Goal: Task Accomplishment & Management: Complete application form

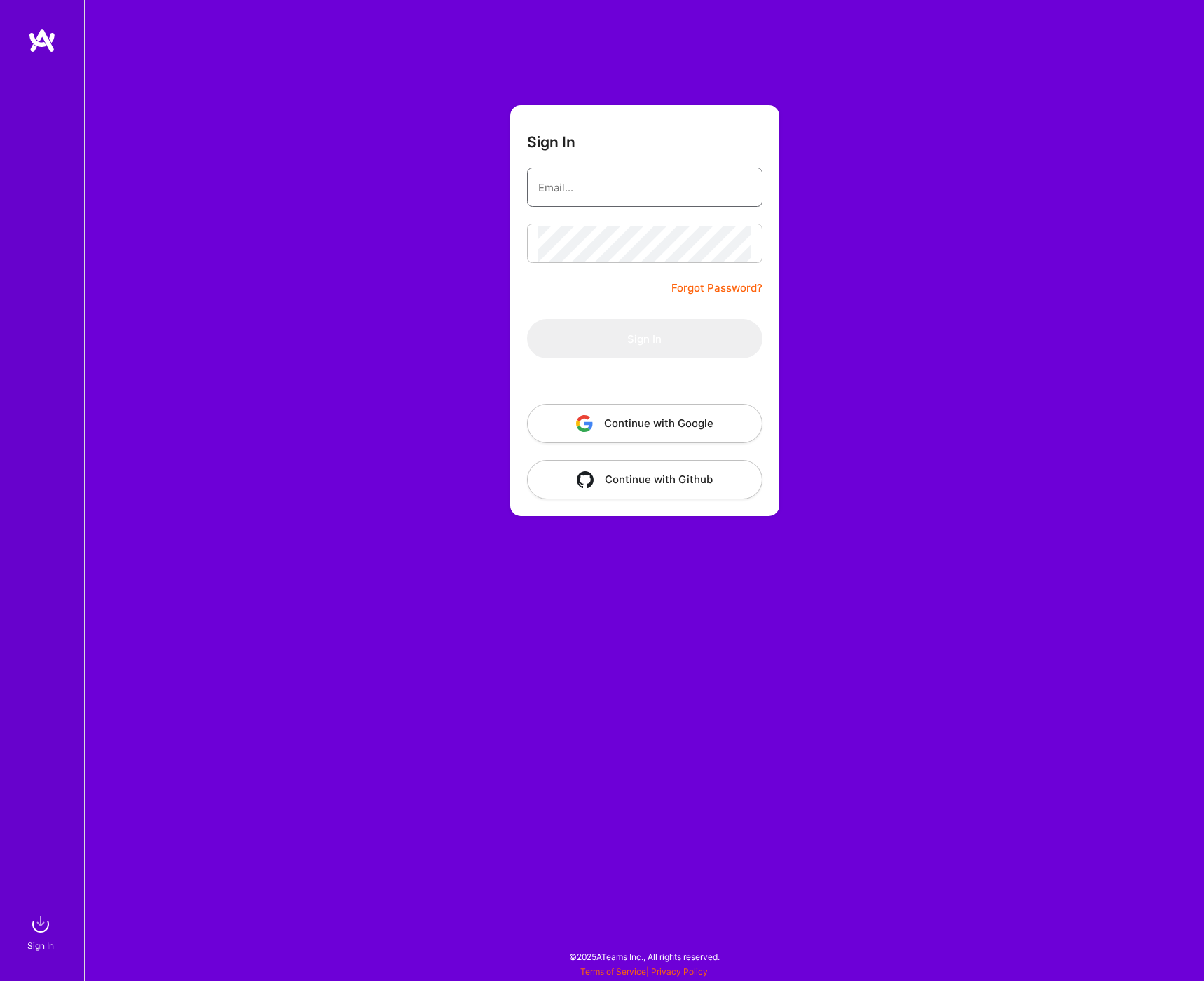
click at [648, 179] on input "email" at bounding box center [645, 187] width 213 height 36
type input "[DOMAIN_NAME][EMAIL_ADDRESS][DOMAIN_NAME]"
click at [661, 342] on button "Sign In" at bounding box center [645, 338] width 236 height 39
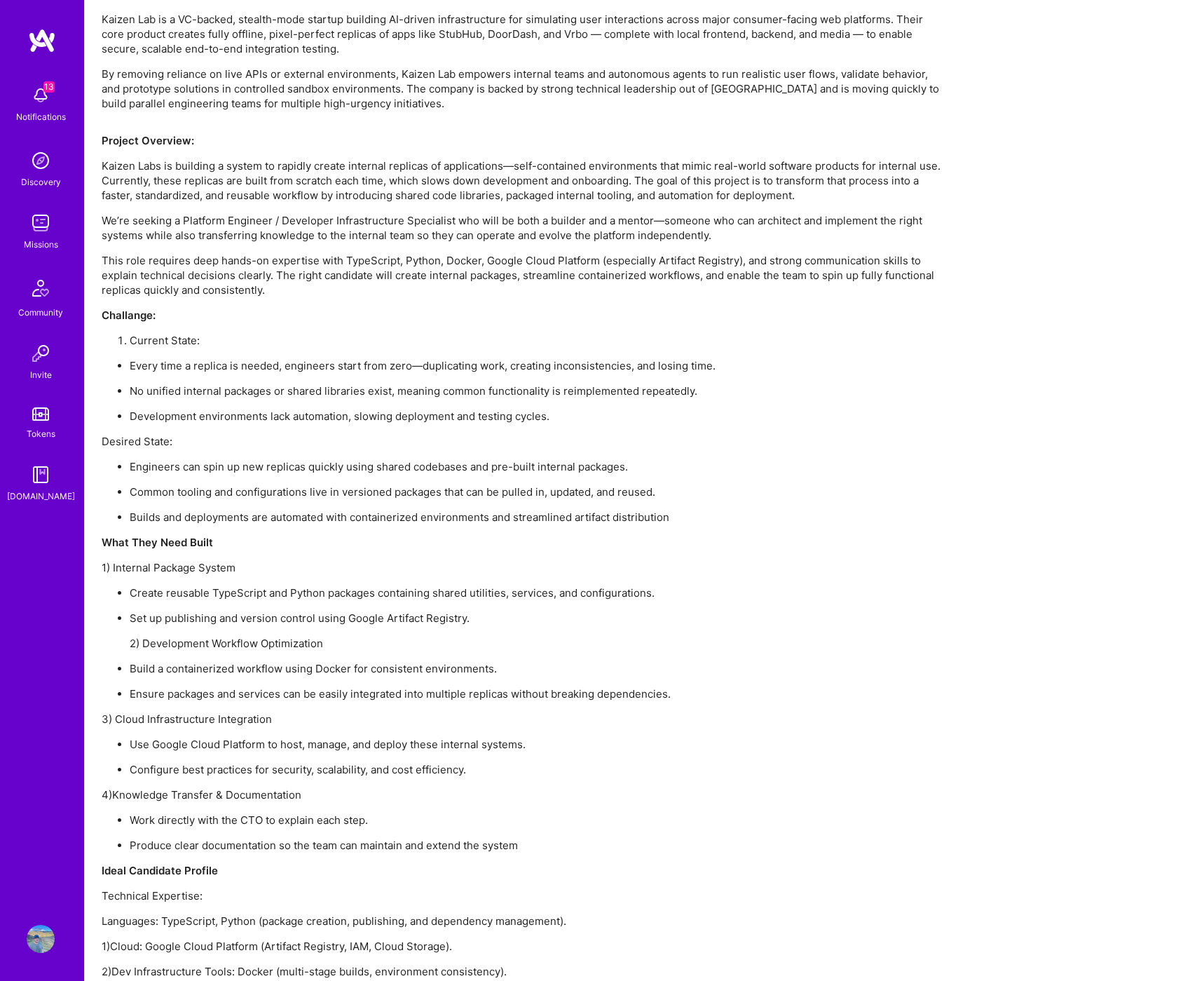
scroll to position [905, 0]
click at [39, 223] on img at bounding box center [40, 222] width 28 height 28
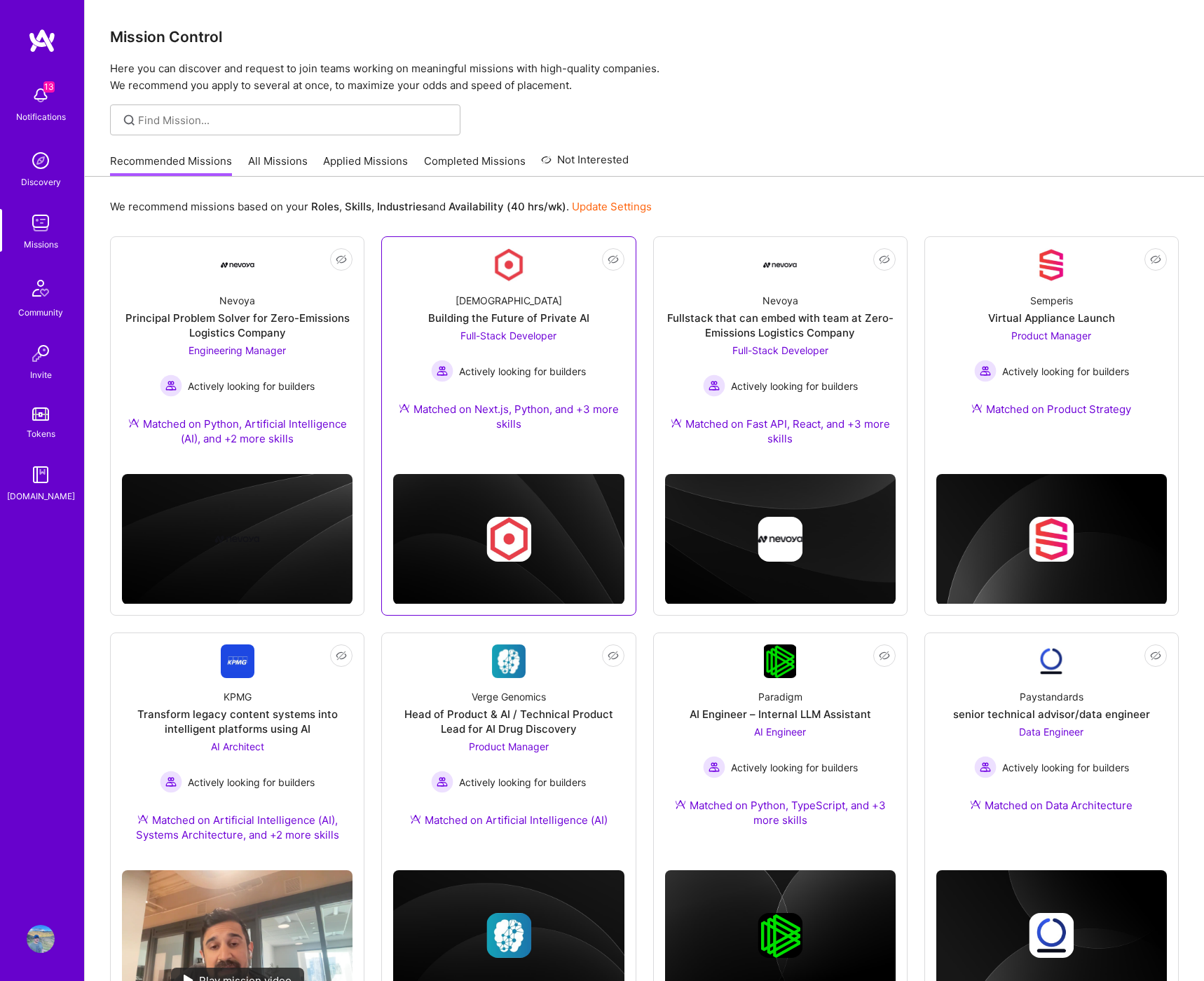
click at [517, 277] on img at bounding box center [509, 264] width 34 height 34
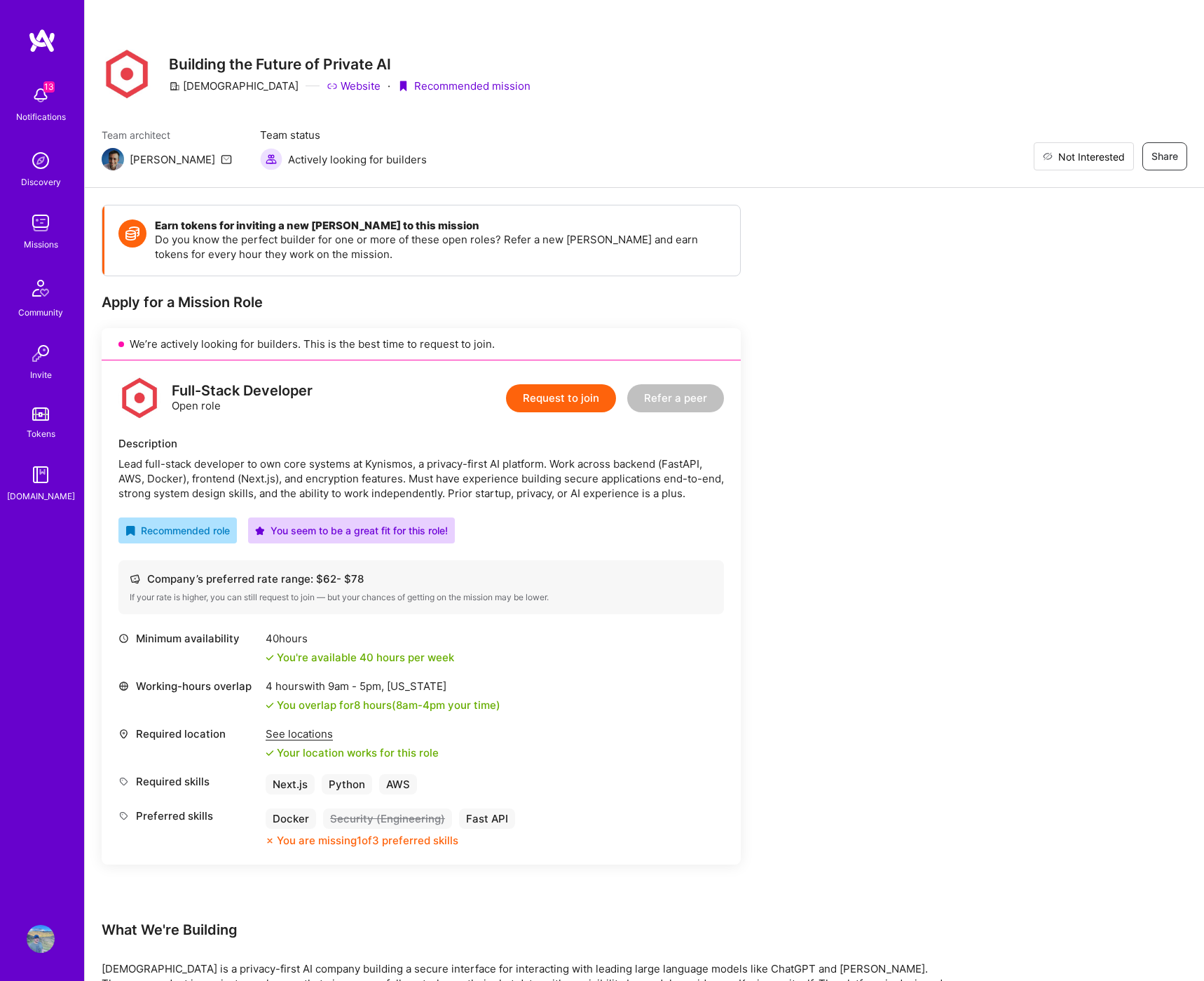
click at [1117, 159] on span "Not Interested" at bounding box center [1091, 156] width 66 height 15
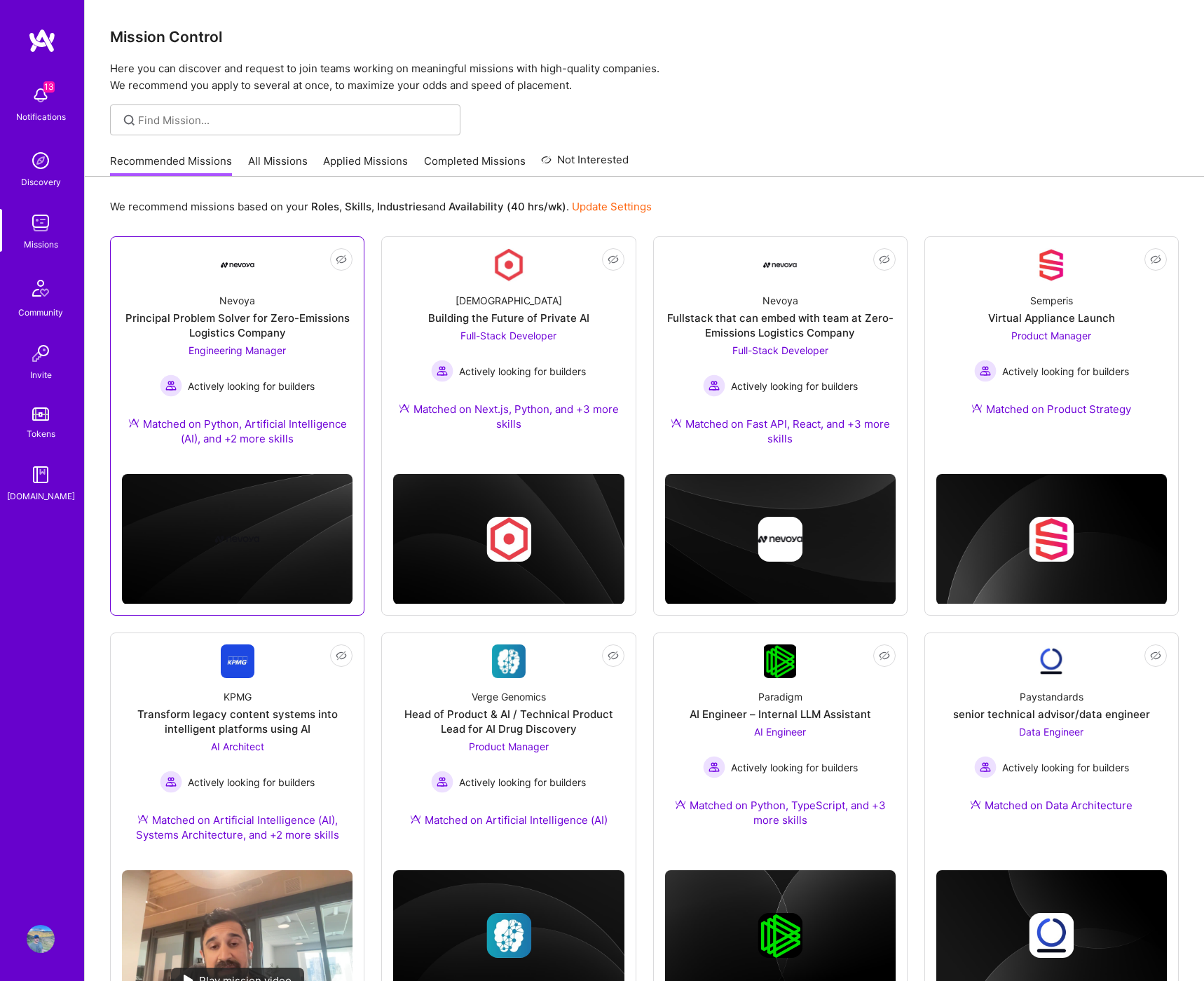
click at [247, 264] on img at bounding box center [237, 265] width 34 height 6
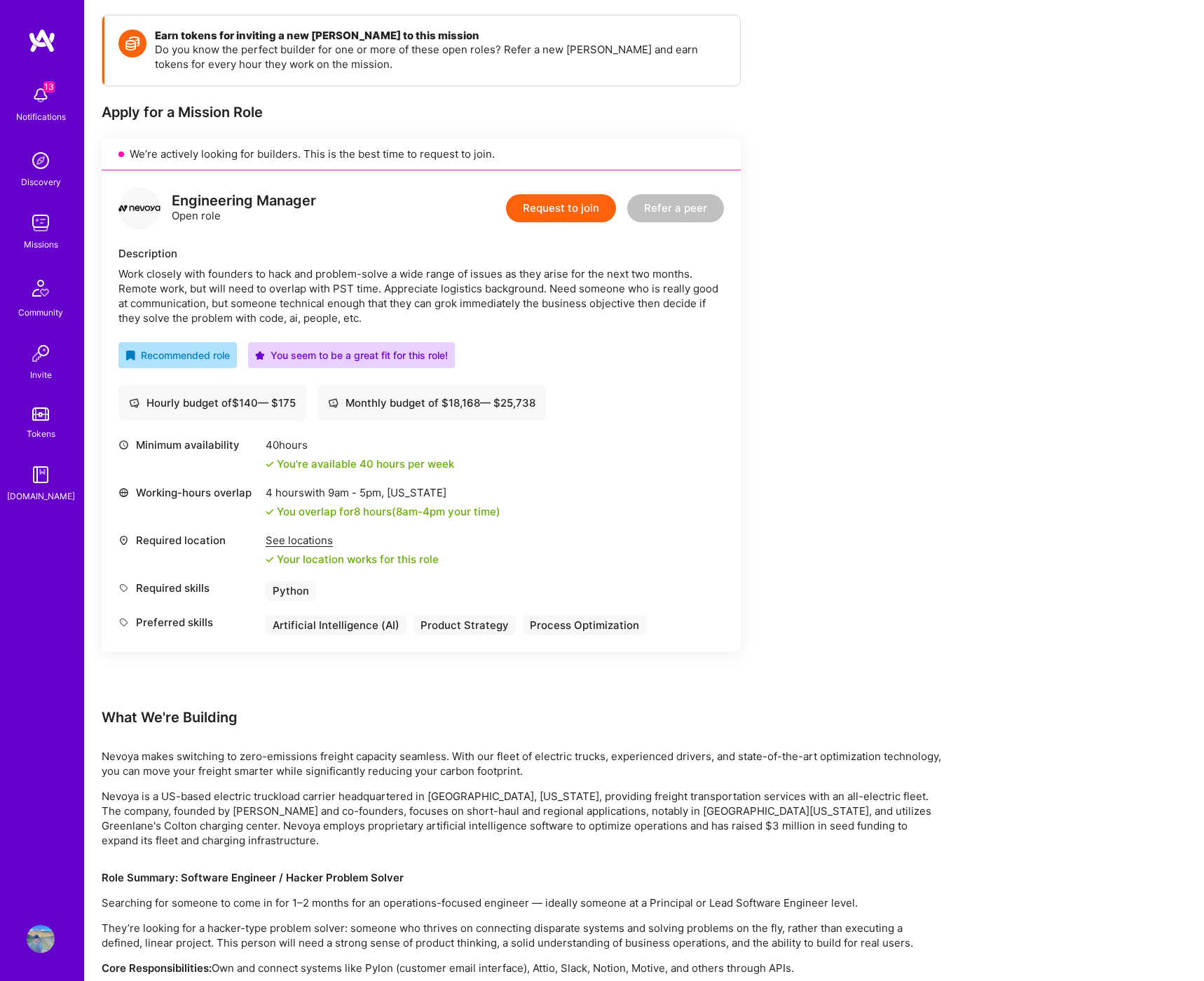
scroll to position [191, 0]
click at [583, 209] on button "Request to join" at bounding box center [561, 206] width 110 height 28
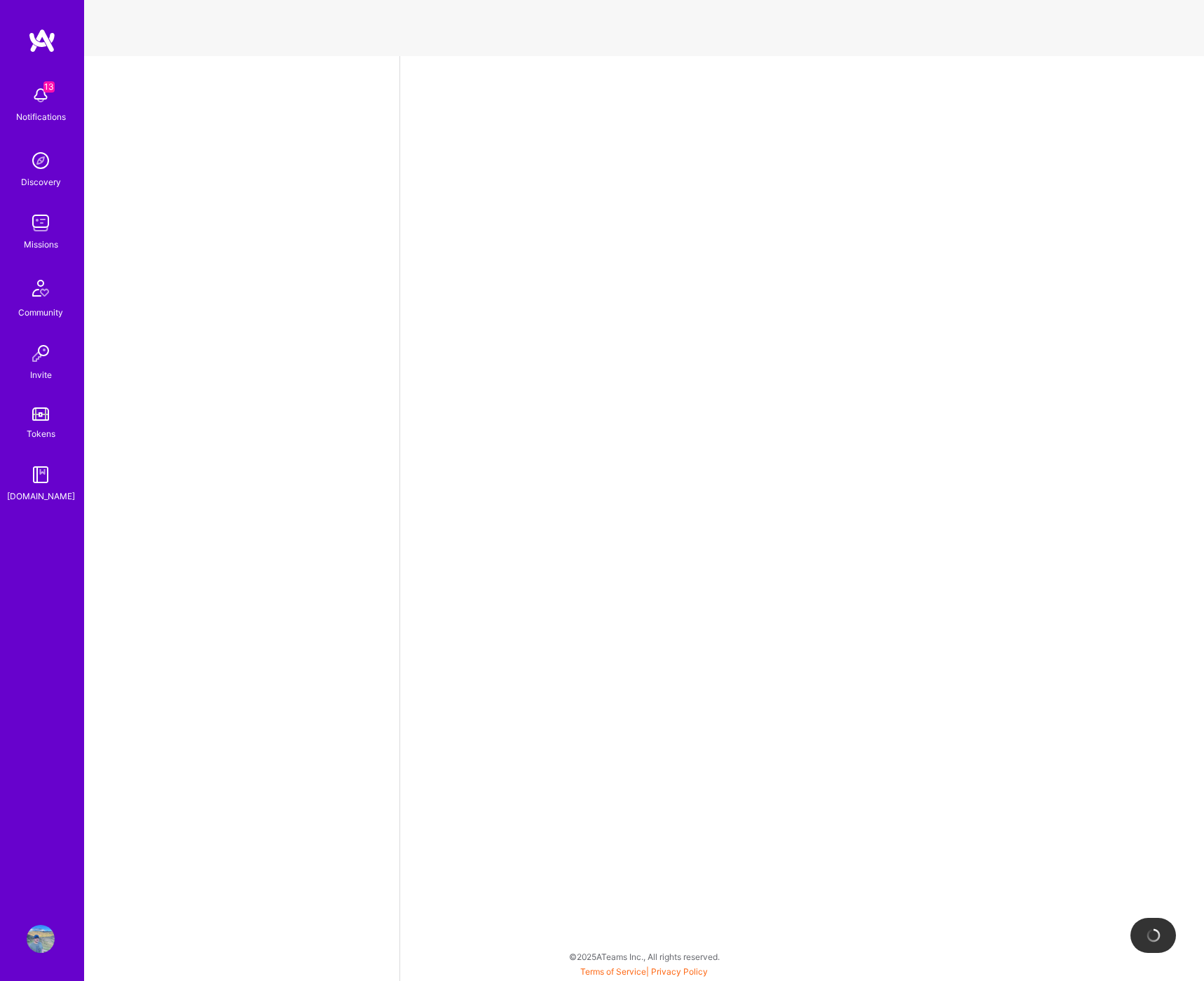
select select "US"
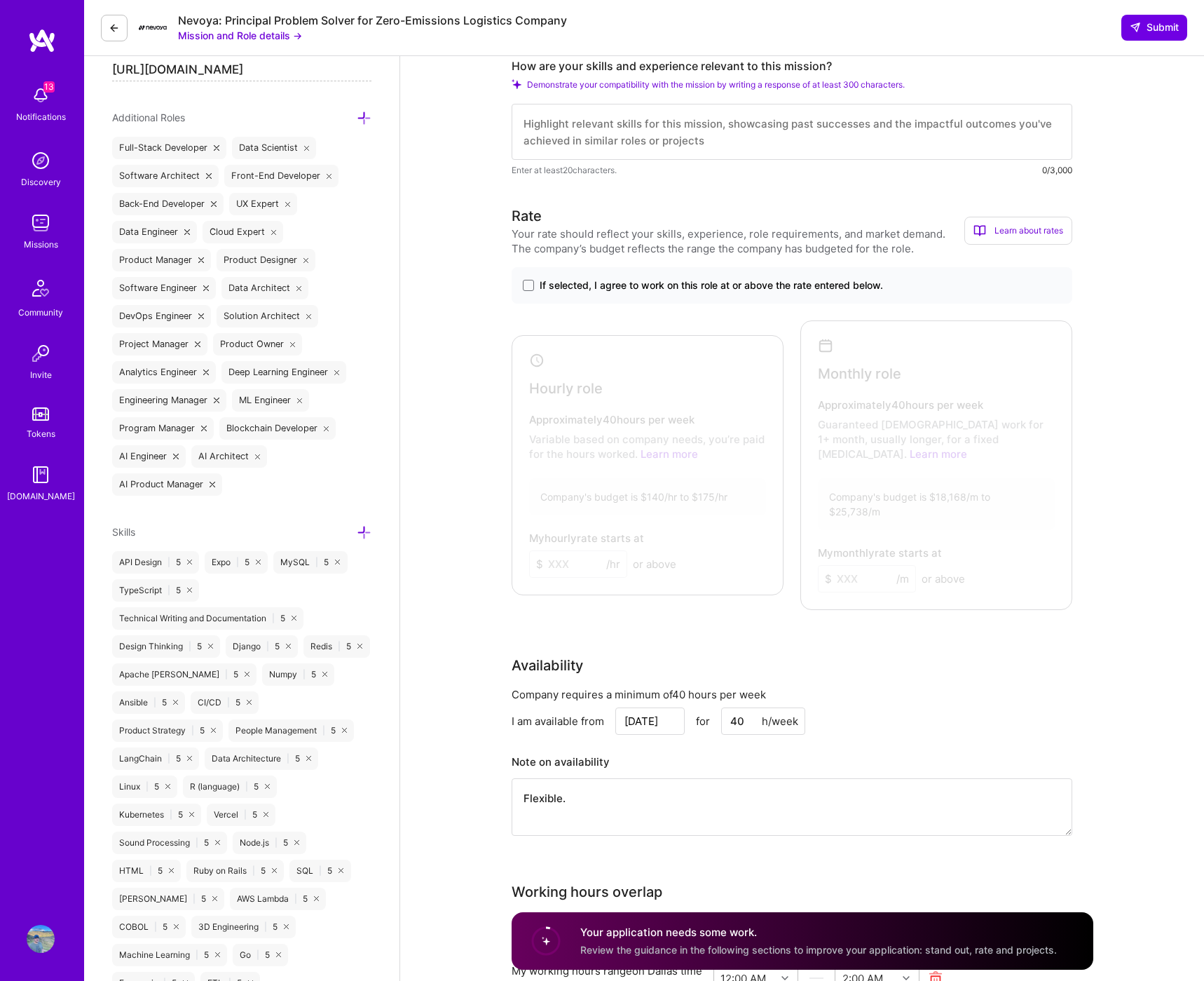
scroll to position [479, 0]
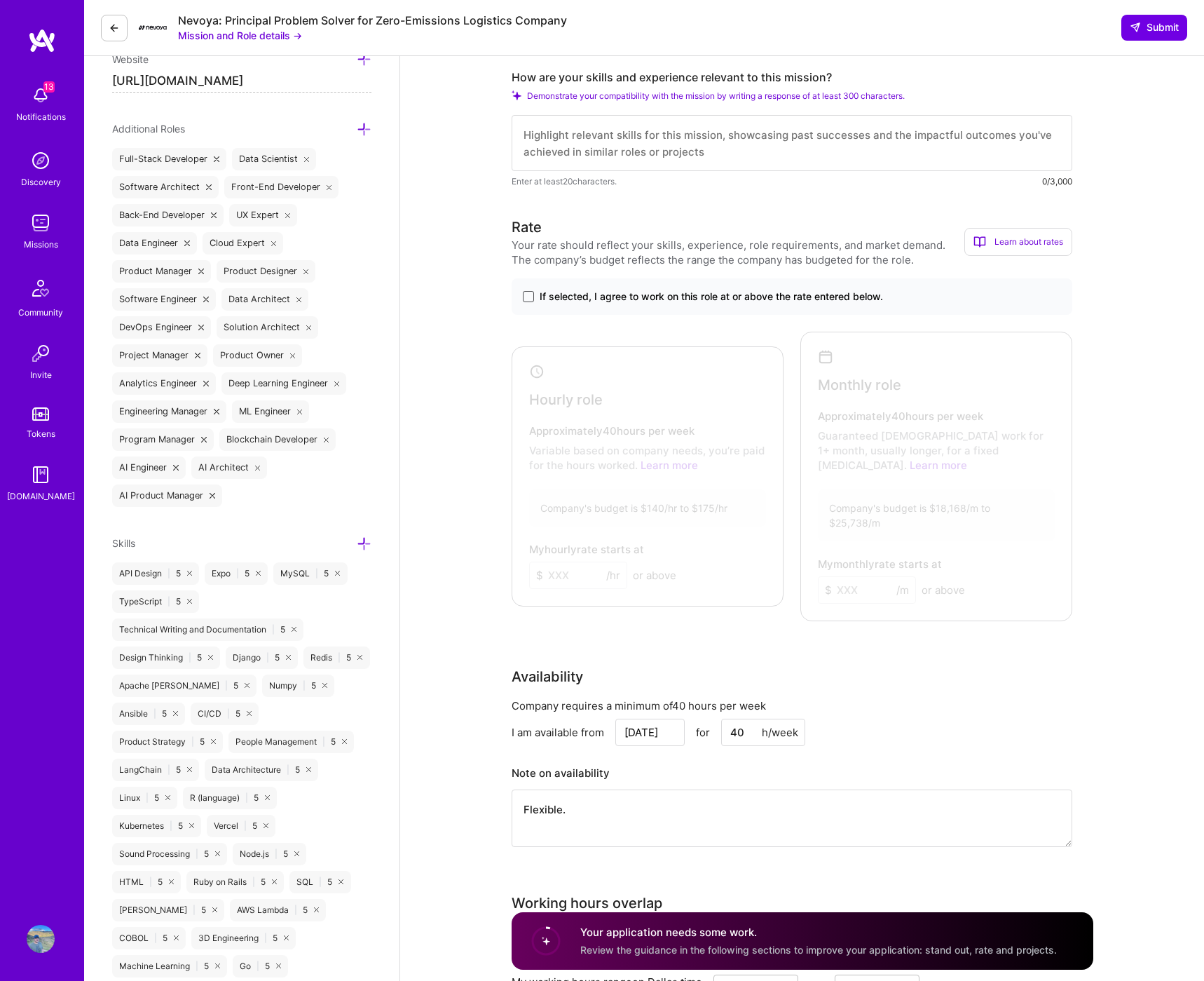
click at [533, 297] on span at bounding box center [529, 297] width 11 height 11
click at [0, 0] on input "If selected, I agree to work on this role at or above the rate entered below." at bounding box center [0, 0] width 0 height 0
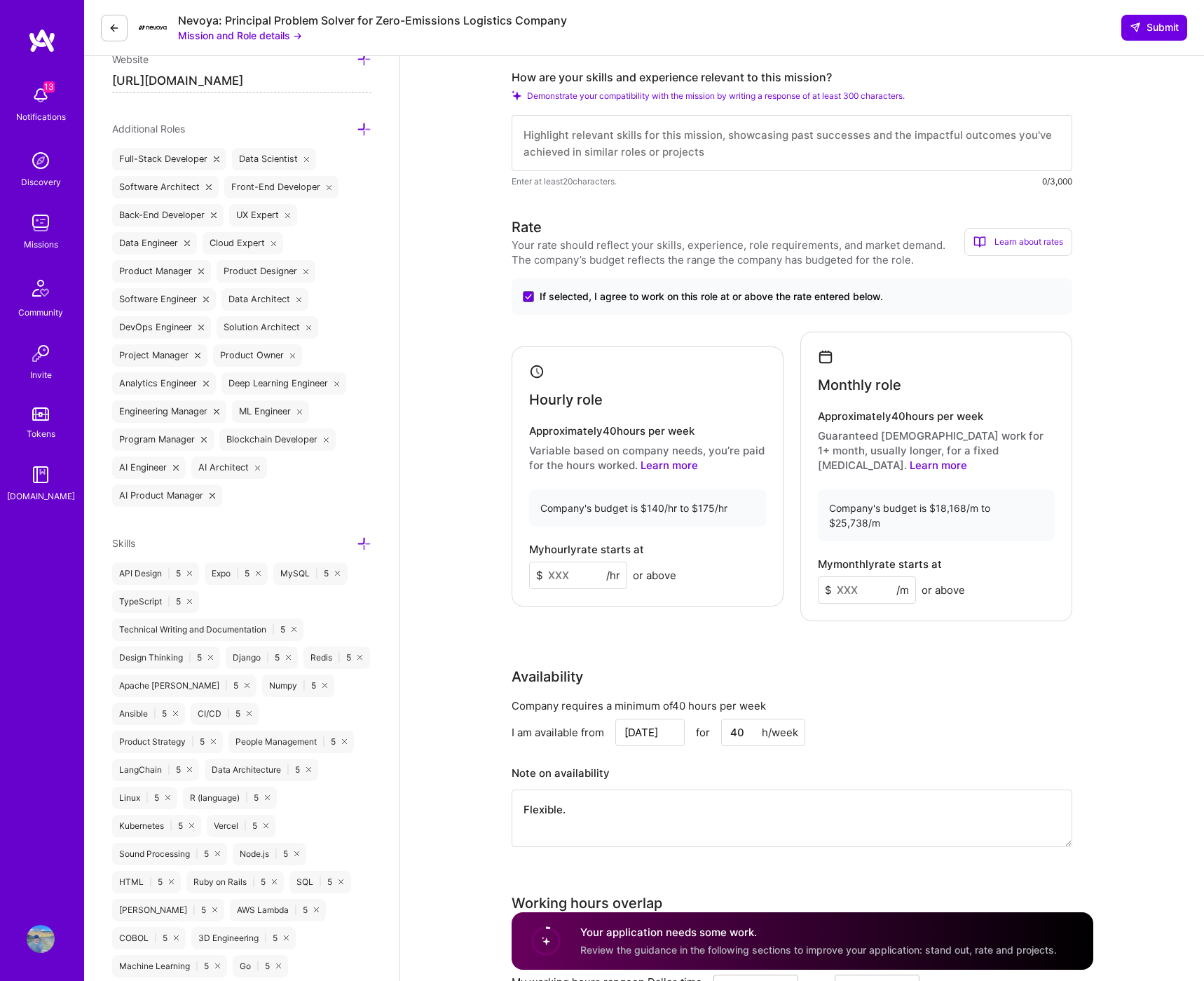
click at [573, 562] on input at bounding box center [578, 575] width 98 height 27
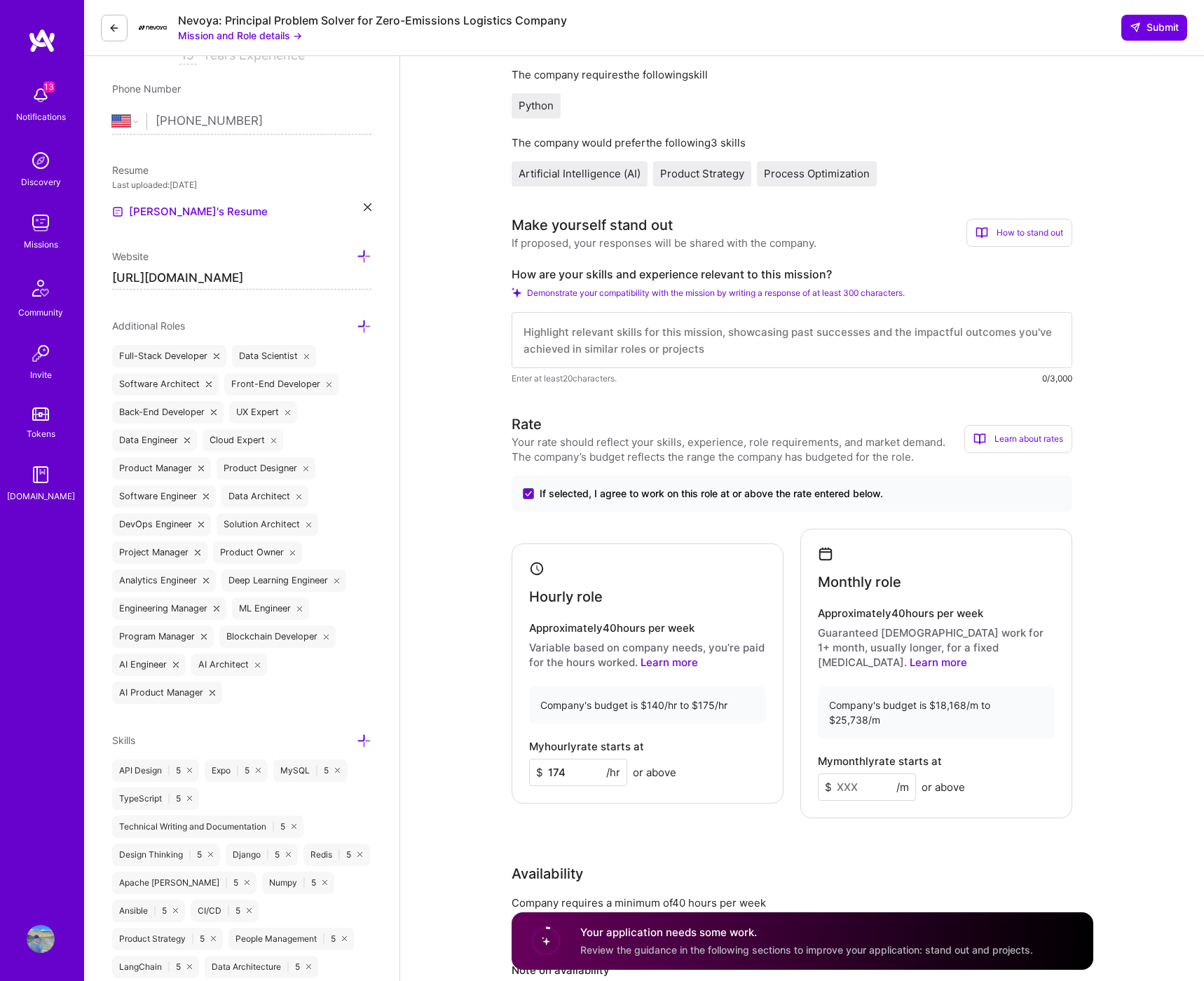
scroll to position [278, 0]
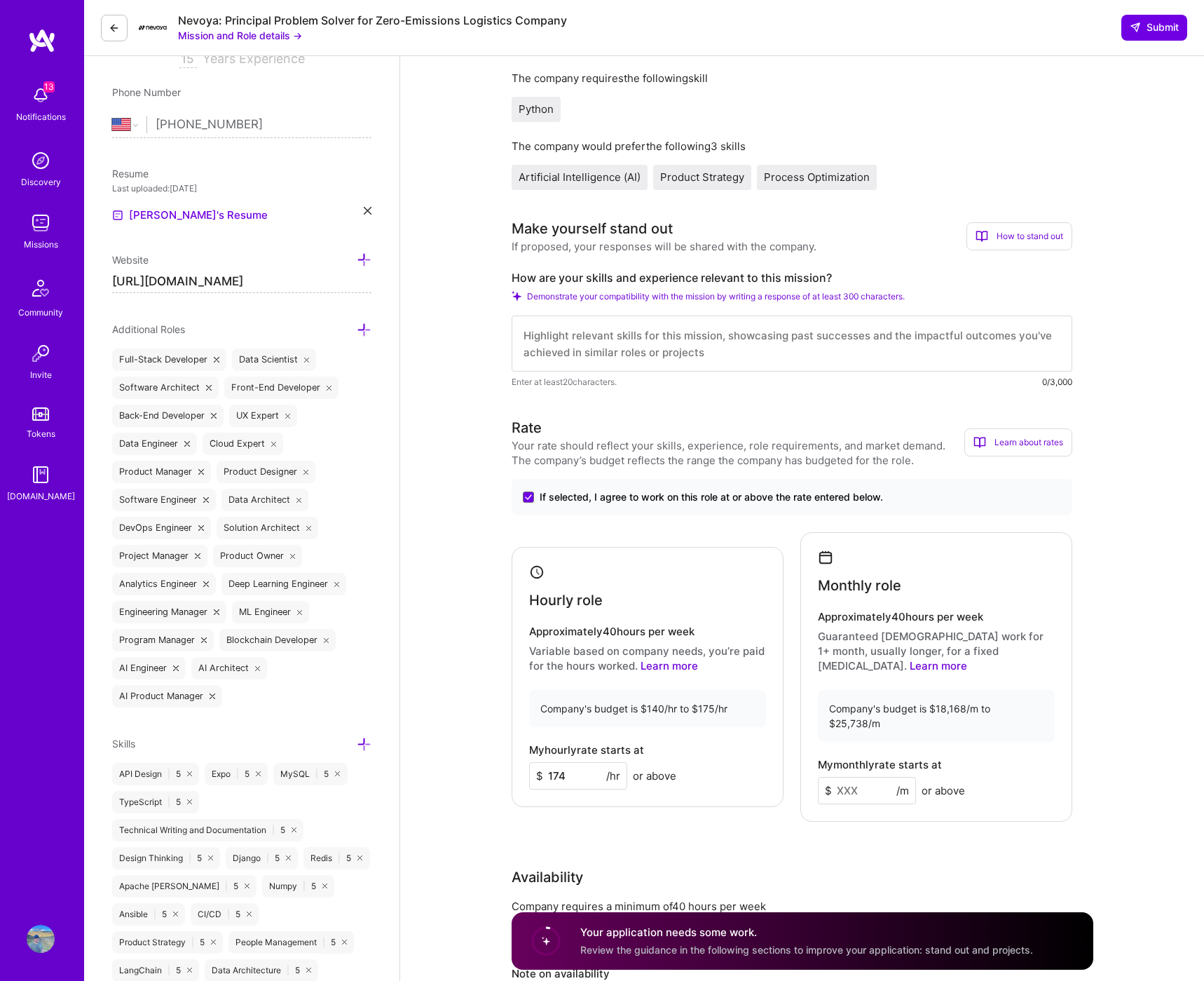
type input "174"
click at [842, 777] on input at bounding box center [867, 790] width 98 height 27
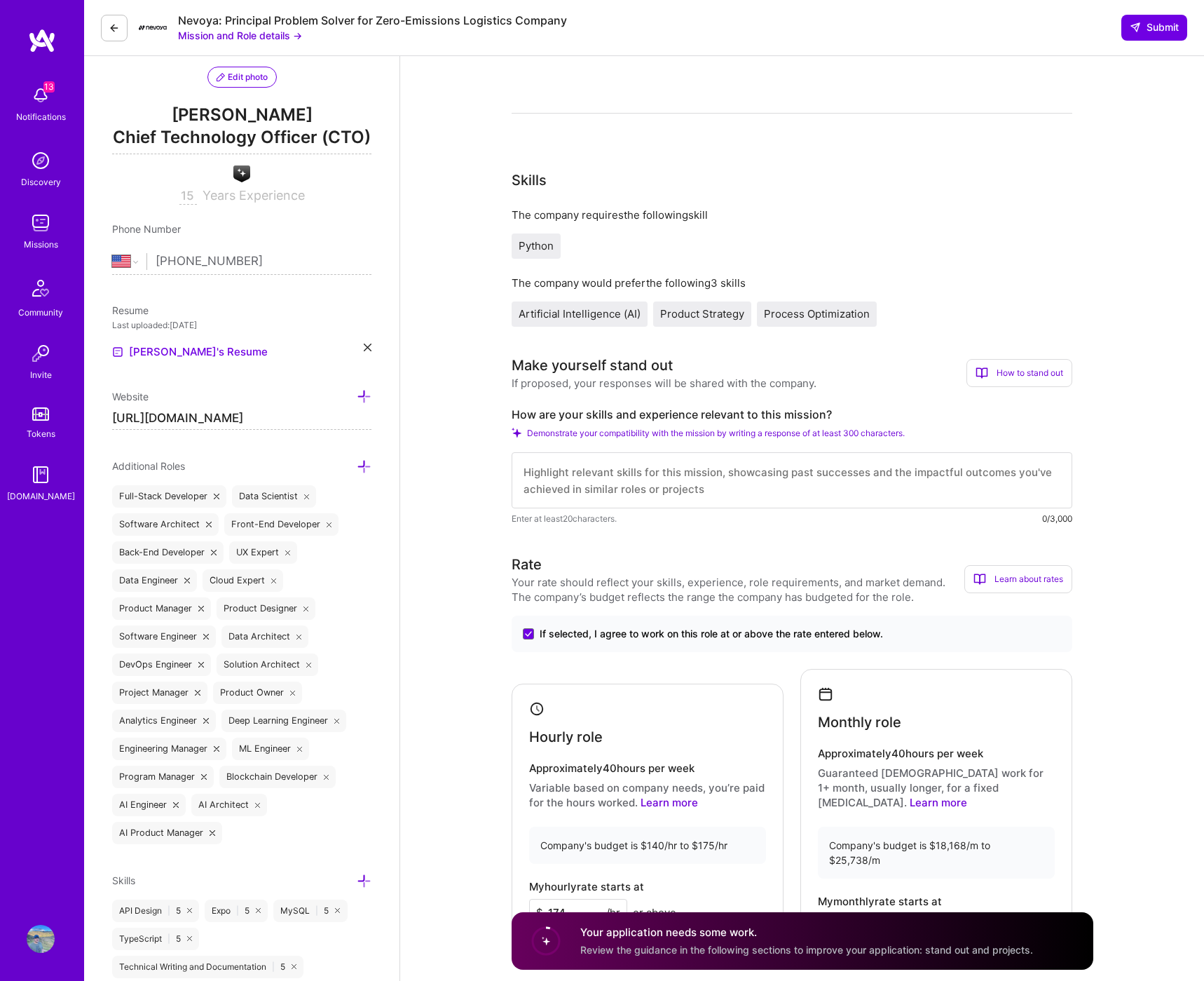
scroll to position [0, 0]
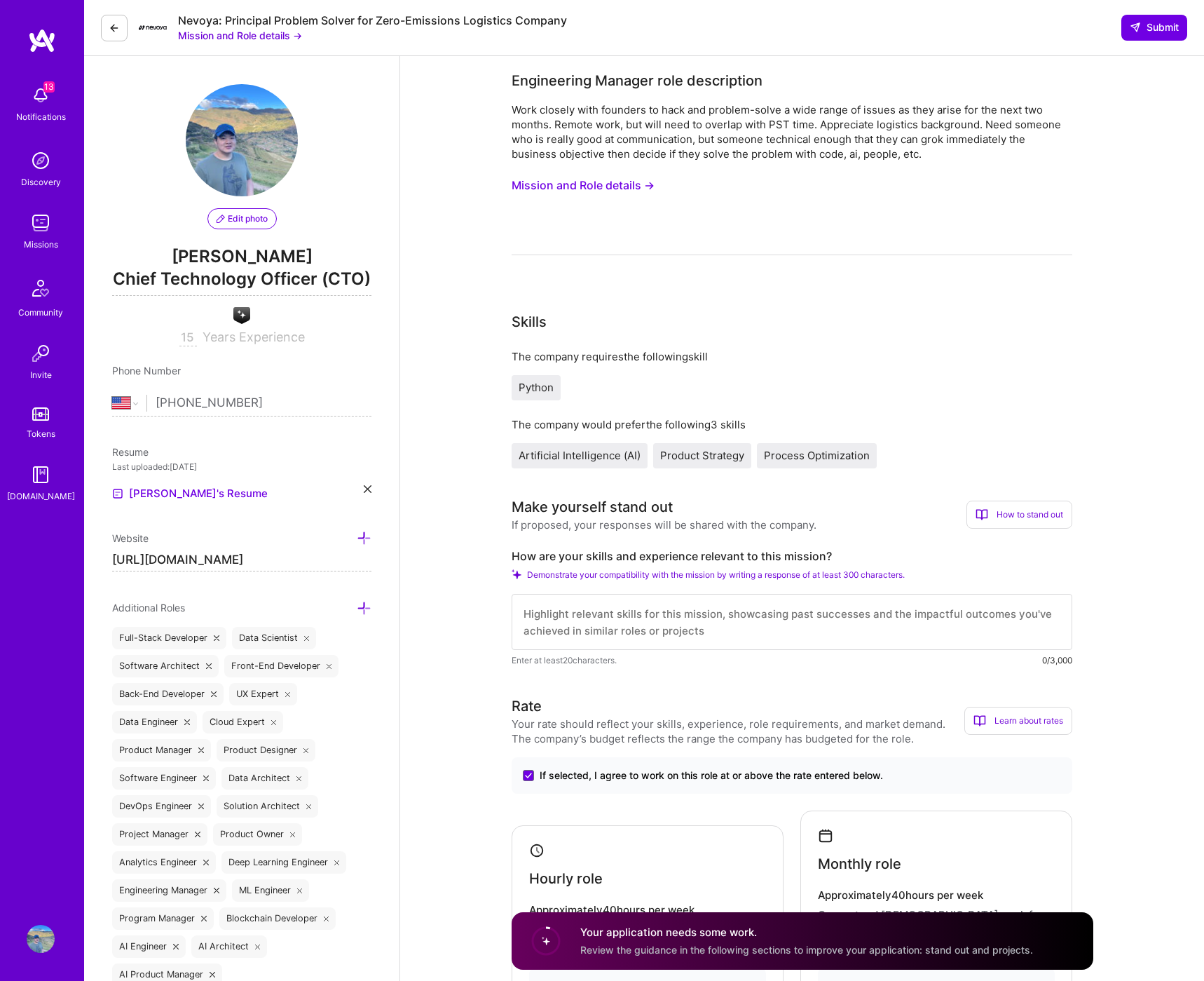
type input "25737"
click at [736, 625] on textarea at bounding box center [792, 622] width 561 height 56
click at [650, 183] on button "Mission and Role details →" at bounding box center [583, 185] width 143 height 26
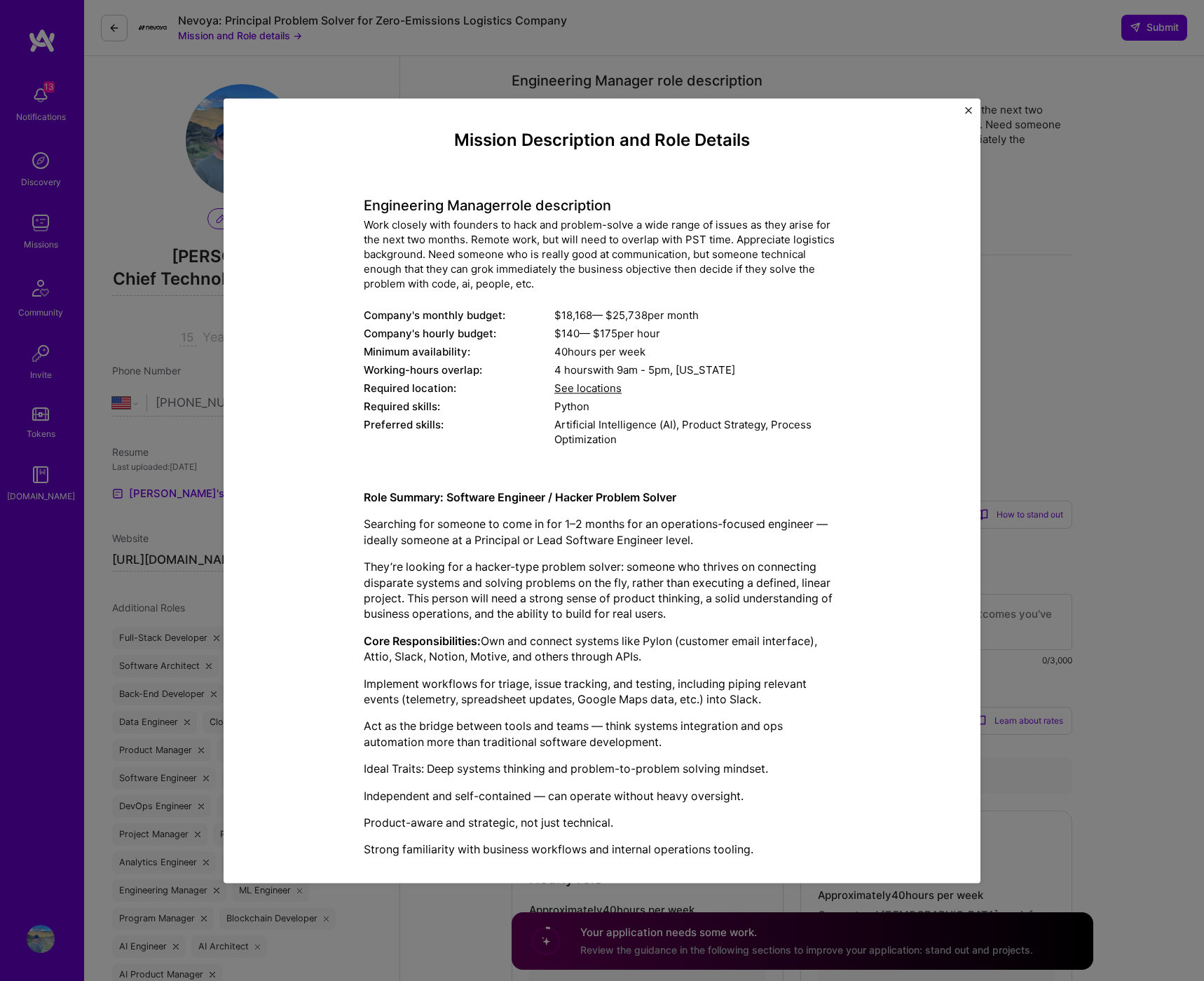
scroll to position [61, 0]
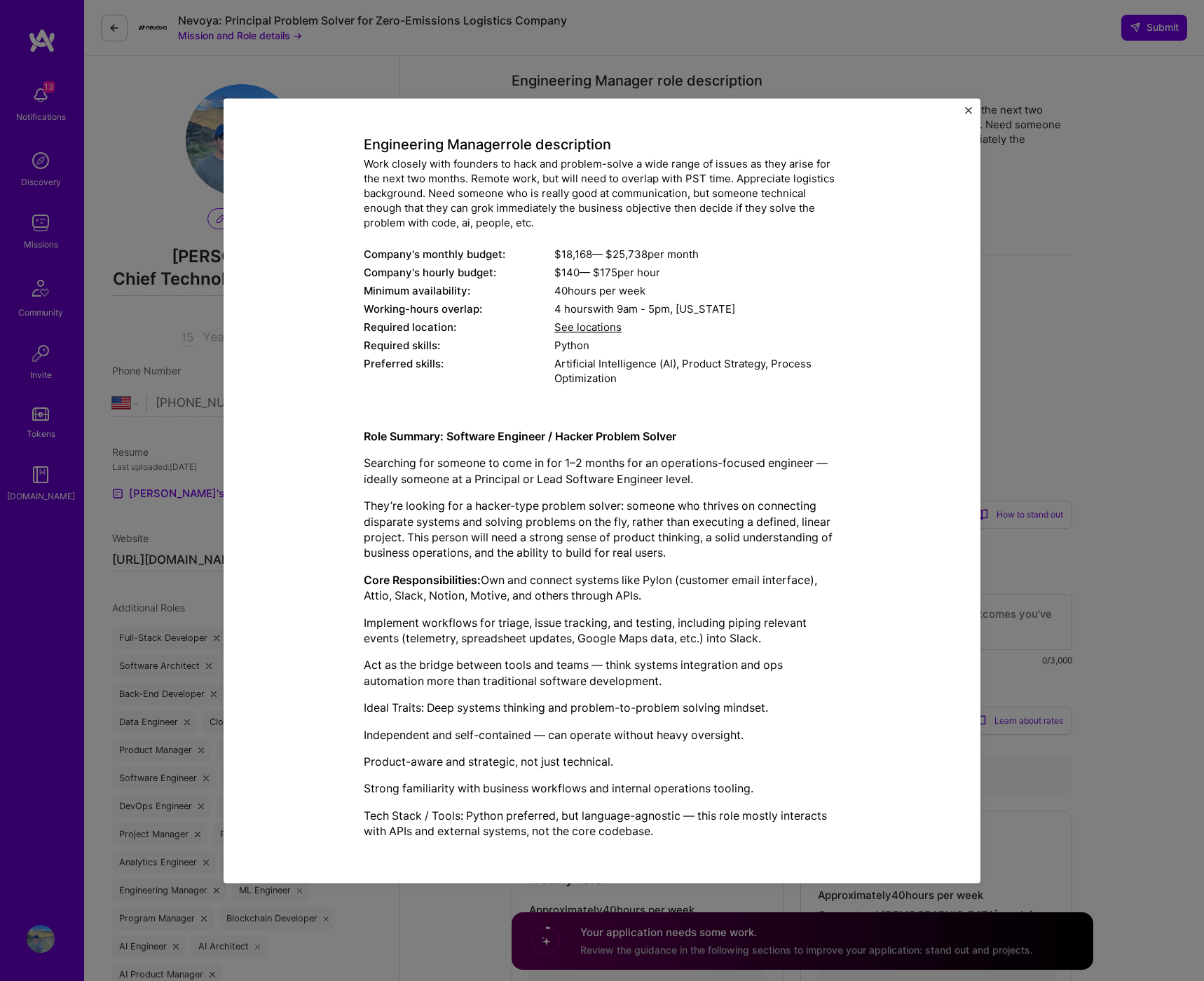
click at [1040, 432] on div "Mission Description and Role Details Engineering Manager role description Work …" at bounding box center [602, 490] width 1204 height 981
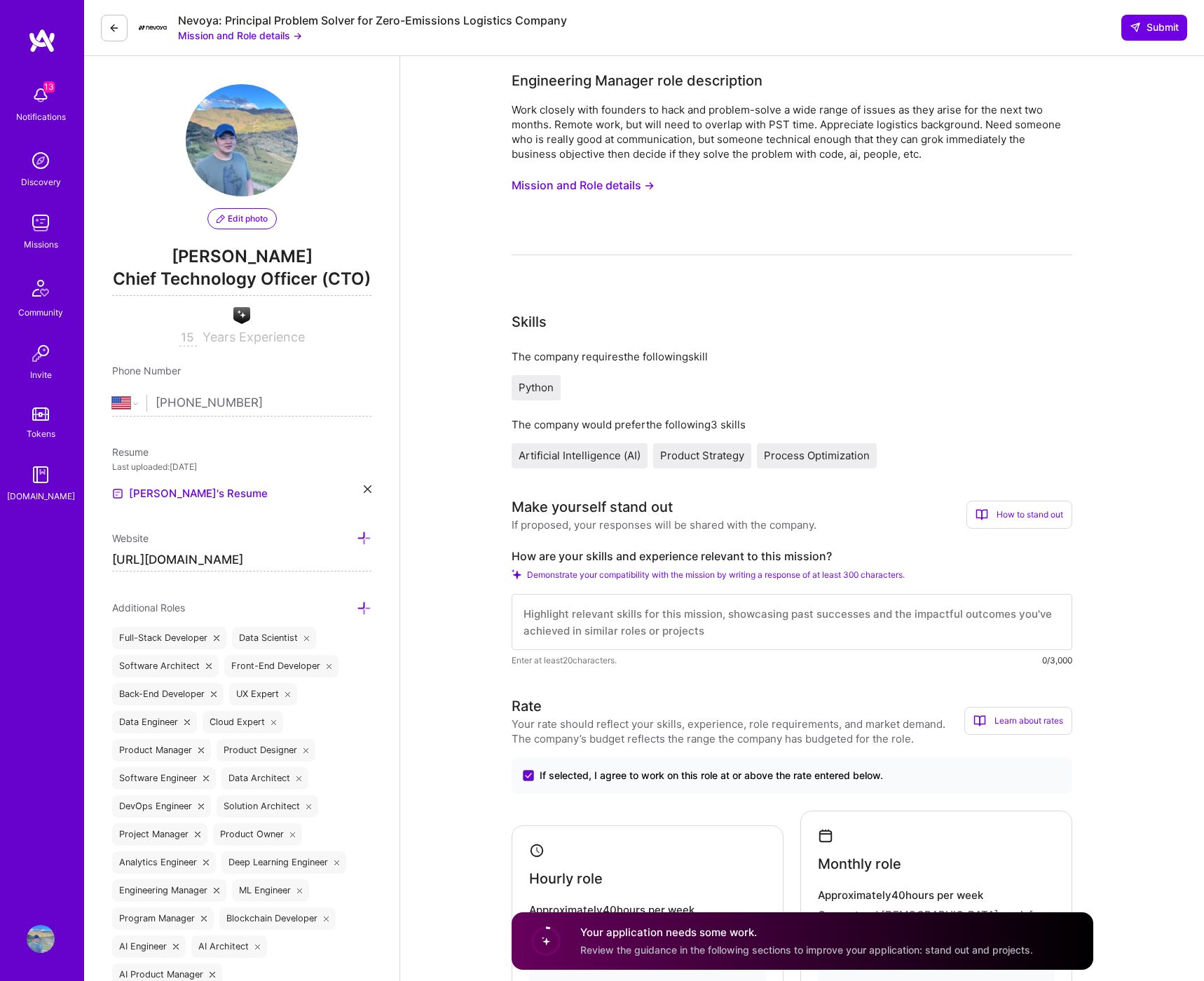
click at [703, 630] on textarea at bounding box center [792, 622] width 561 height 56
click at [747, 605] on textarea "I can get hands-on and I can lead. I'm a serial founder of a dozen products and…" at bounding box center [792, 622] width 561 height 56
click at [750, 618] on textarea "I can get hands-on and I can lead. I'm a serial founder of a dozen products and…" at bounding box center [792, 622] width 561 height 56
click at [1037, 617] on textarea "I can get hands-on and I can lead. I'm a serial founder of a dozen products and…" at bounding box center [792, 622] width 561 height 56
click at [594, 629] on textarea "I can get hands-on and I can lead. I'm a serial founder of a dozen products and…" at bounding box center [792, 622] width 561 height 56
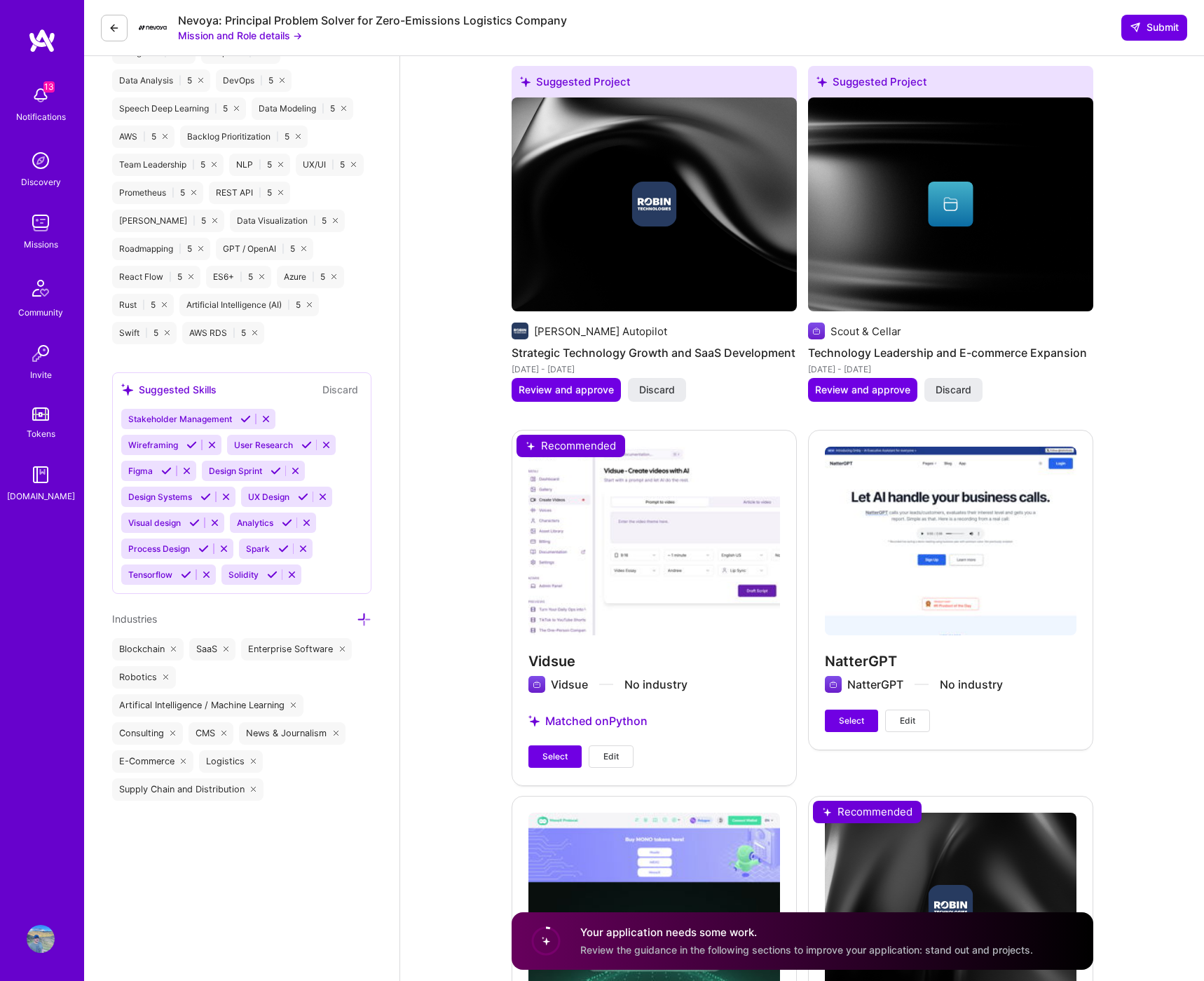
scroll to position [1973, 0]
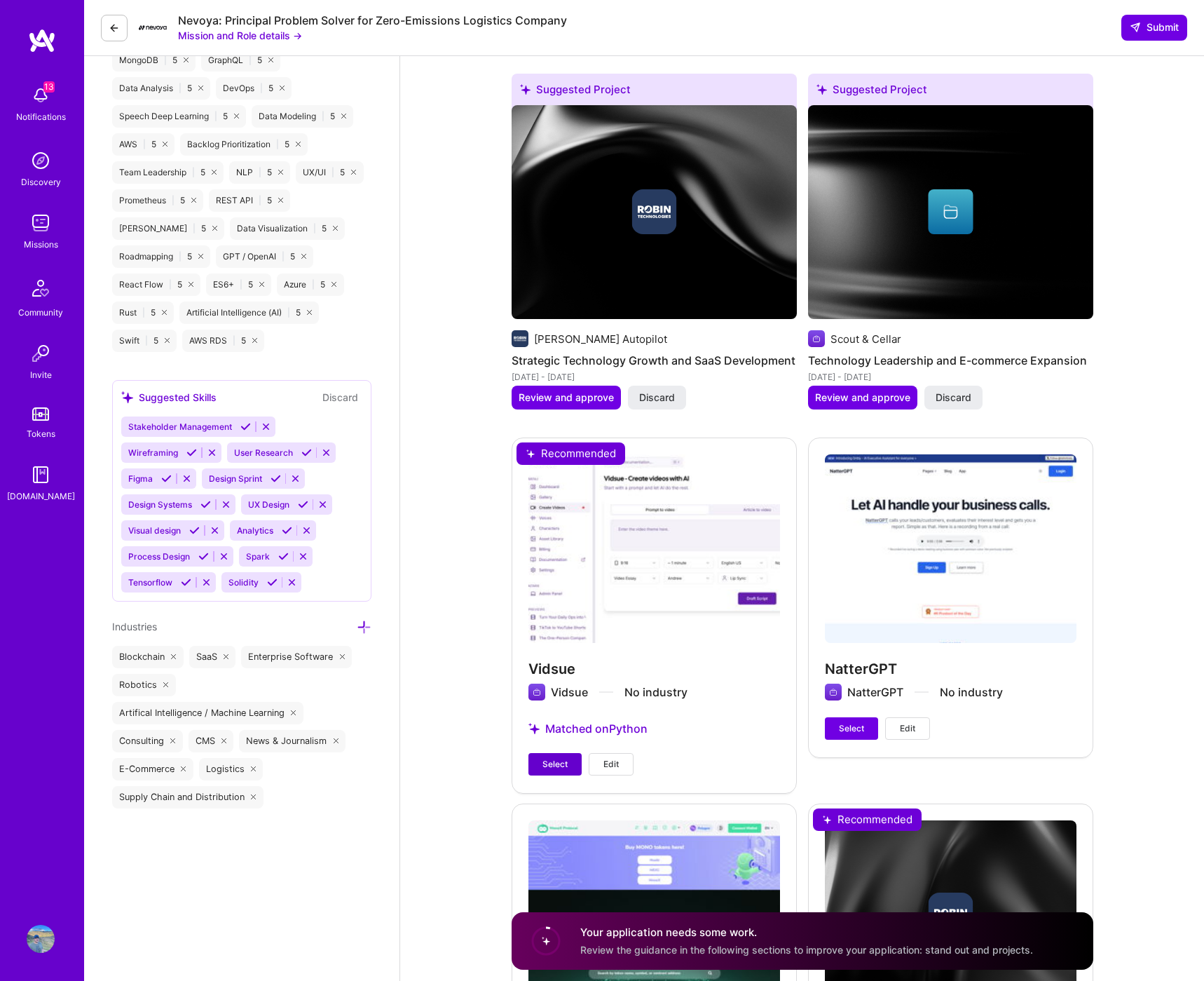
click at [552, 758] on span "Select" at bounding box center [554, 765] width 25 height 13
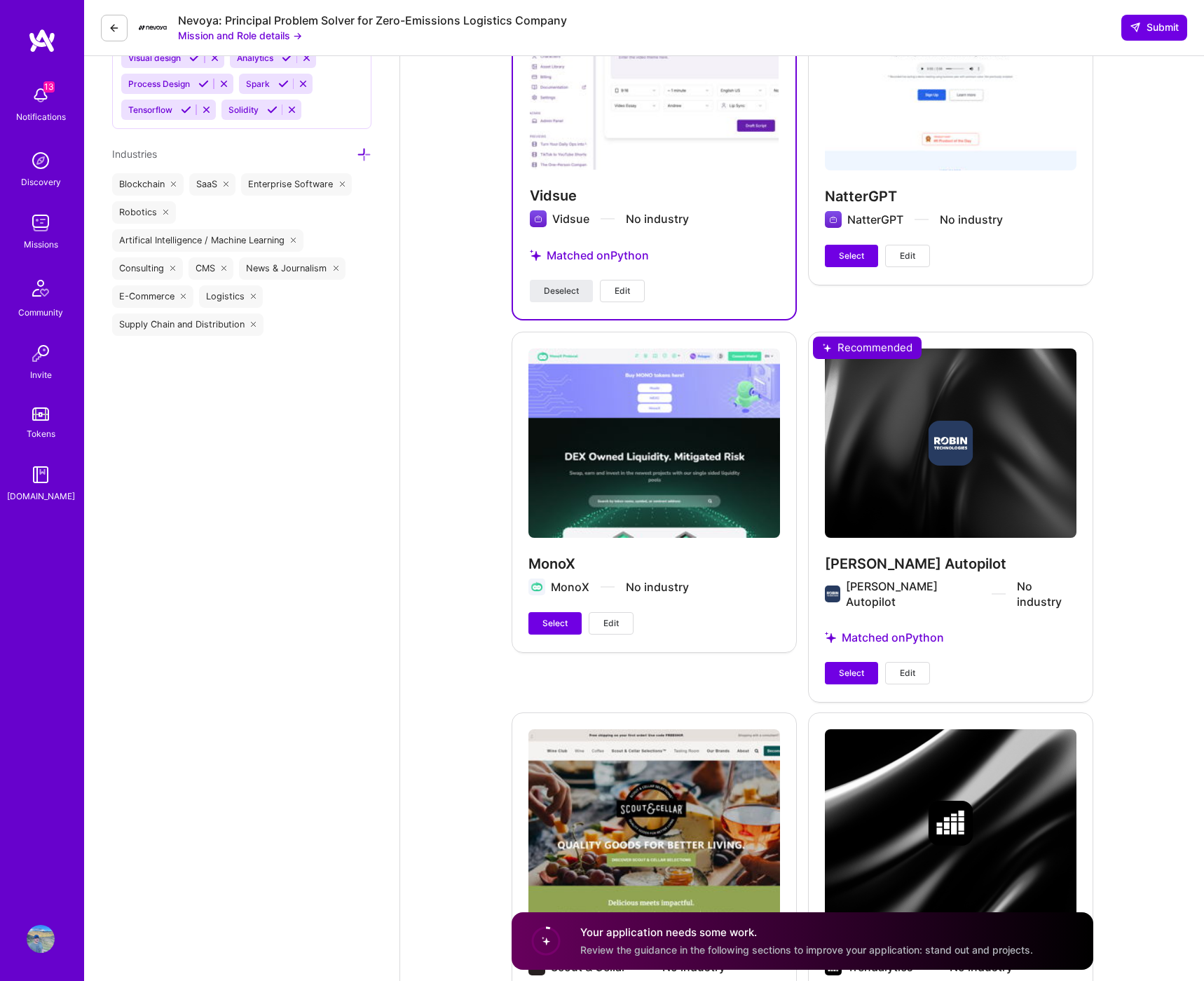
scroll to position [2451, 0]
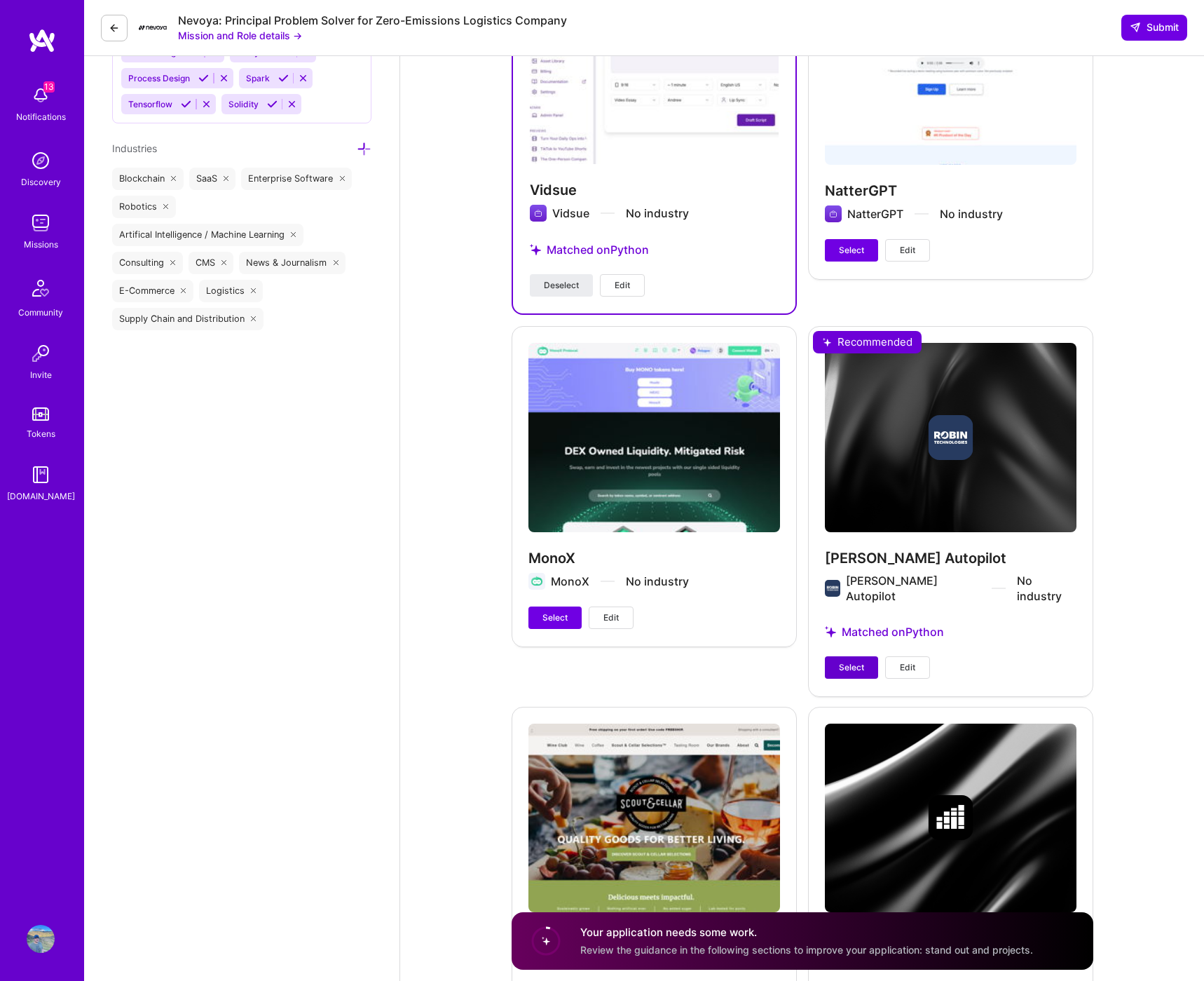
click at [856, 661] on span "Select" at bounding box center [851, 667] width 25 height 13
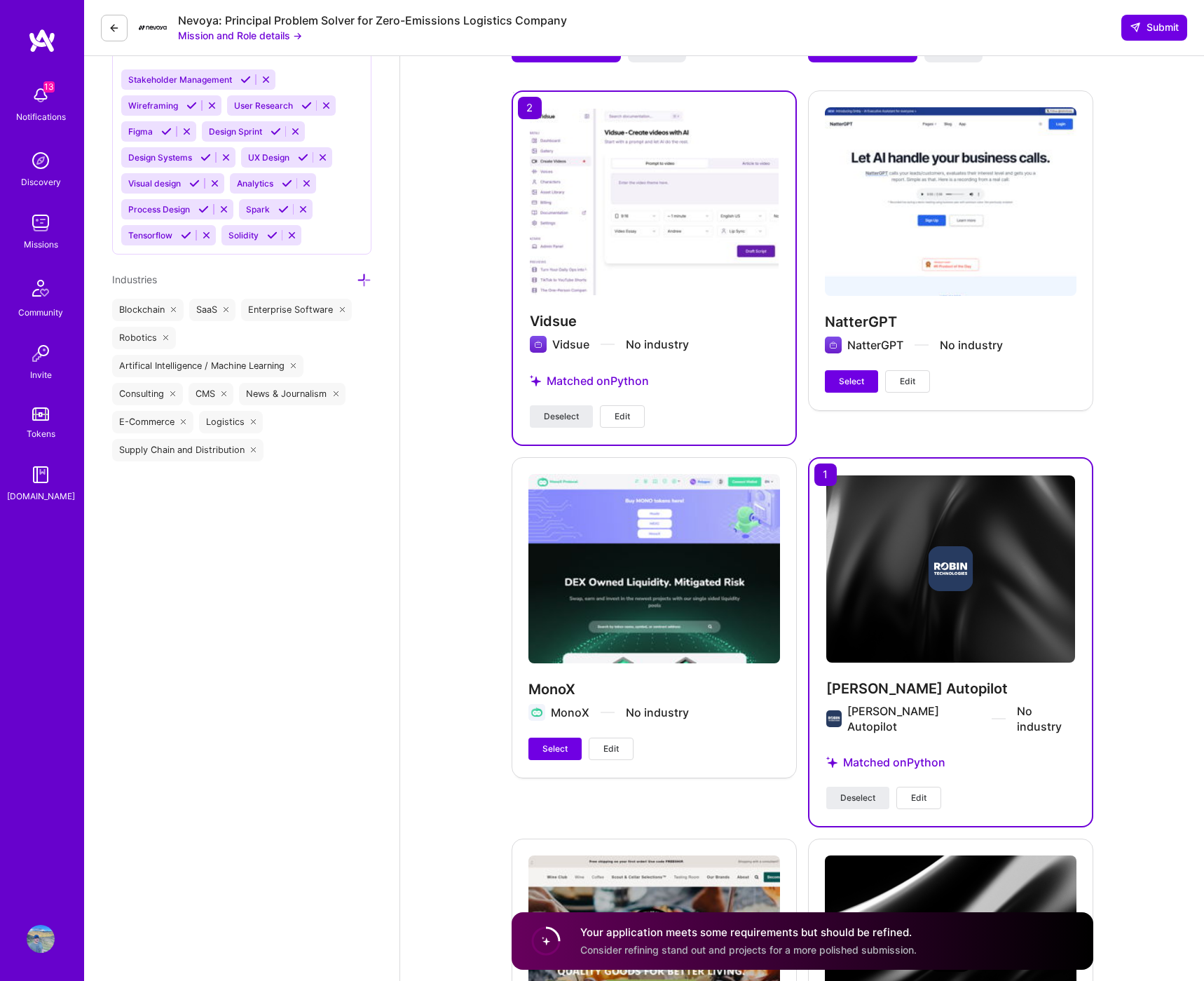
scroll to position [2253, 0]
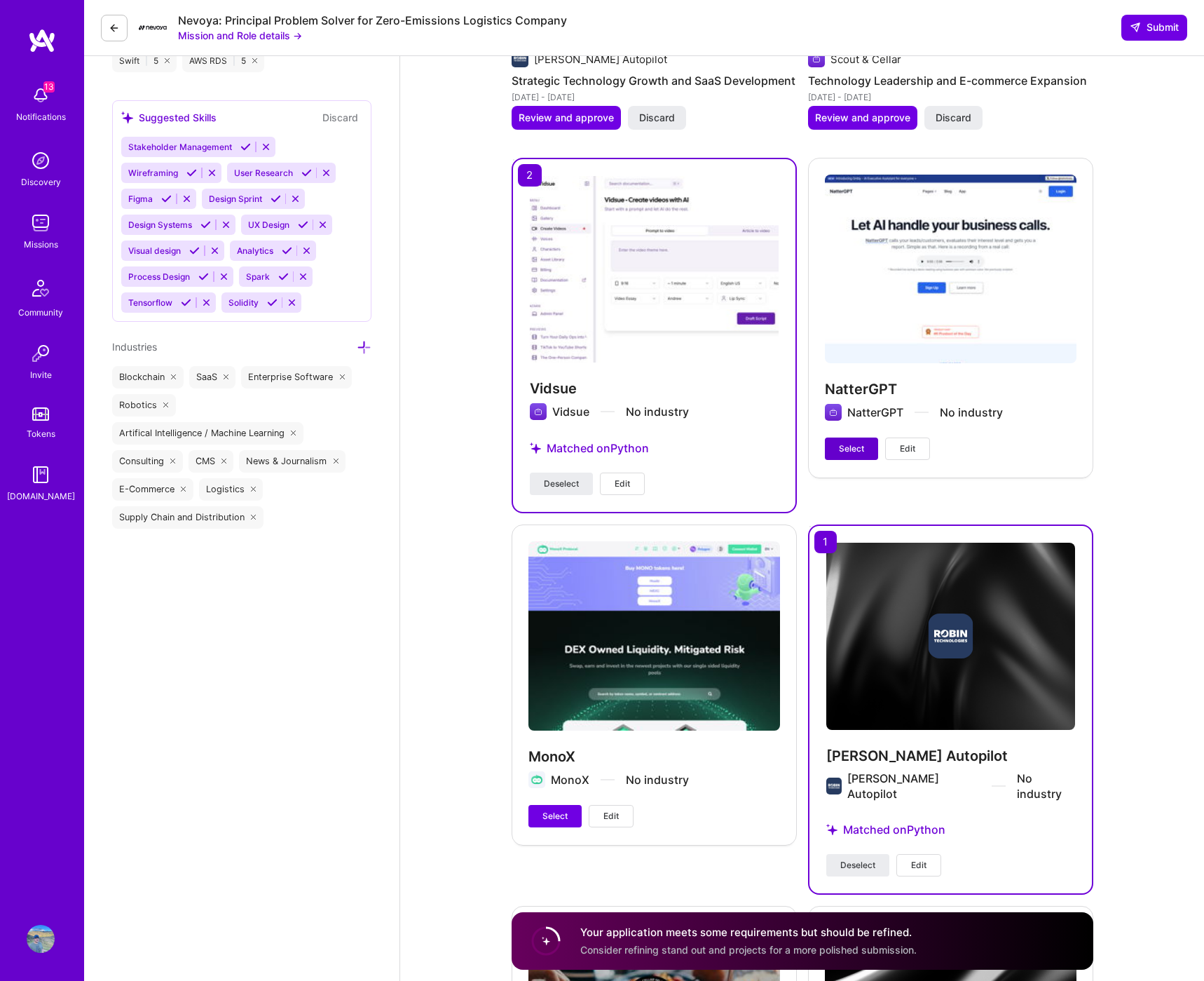
click at [862, 442] on span "Select" at bounding box center [851, 449] width 25 height 13
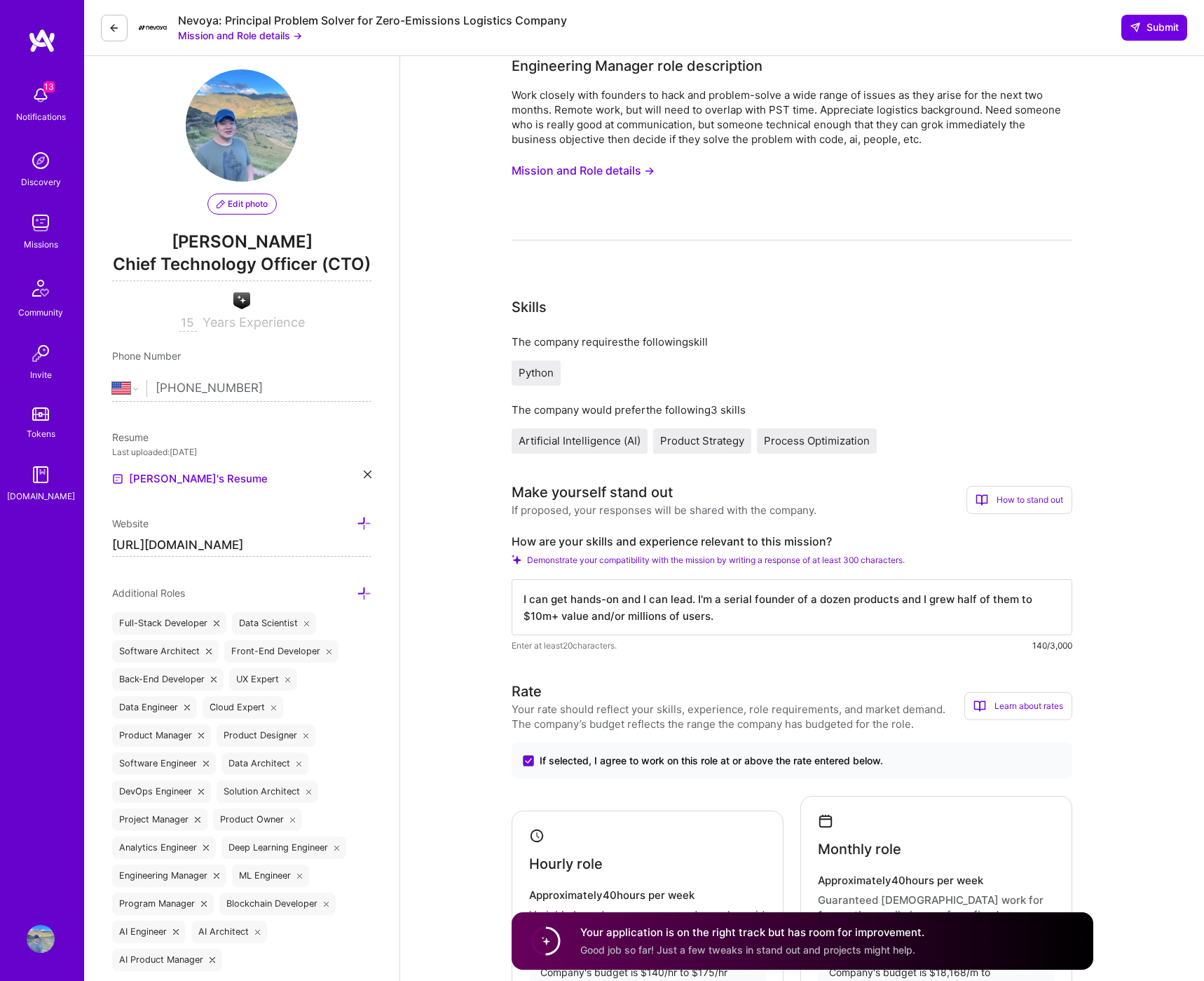
scroll to position [0, 0]
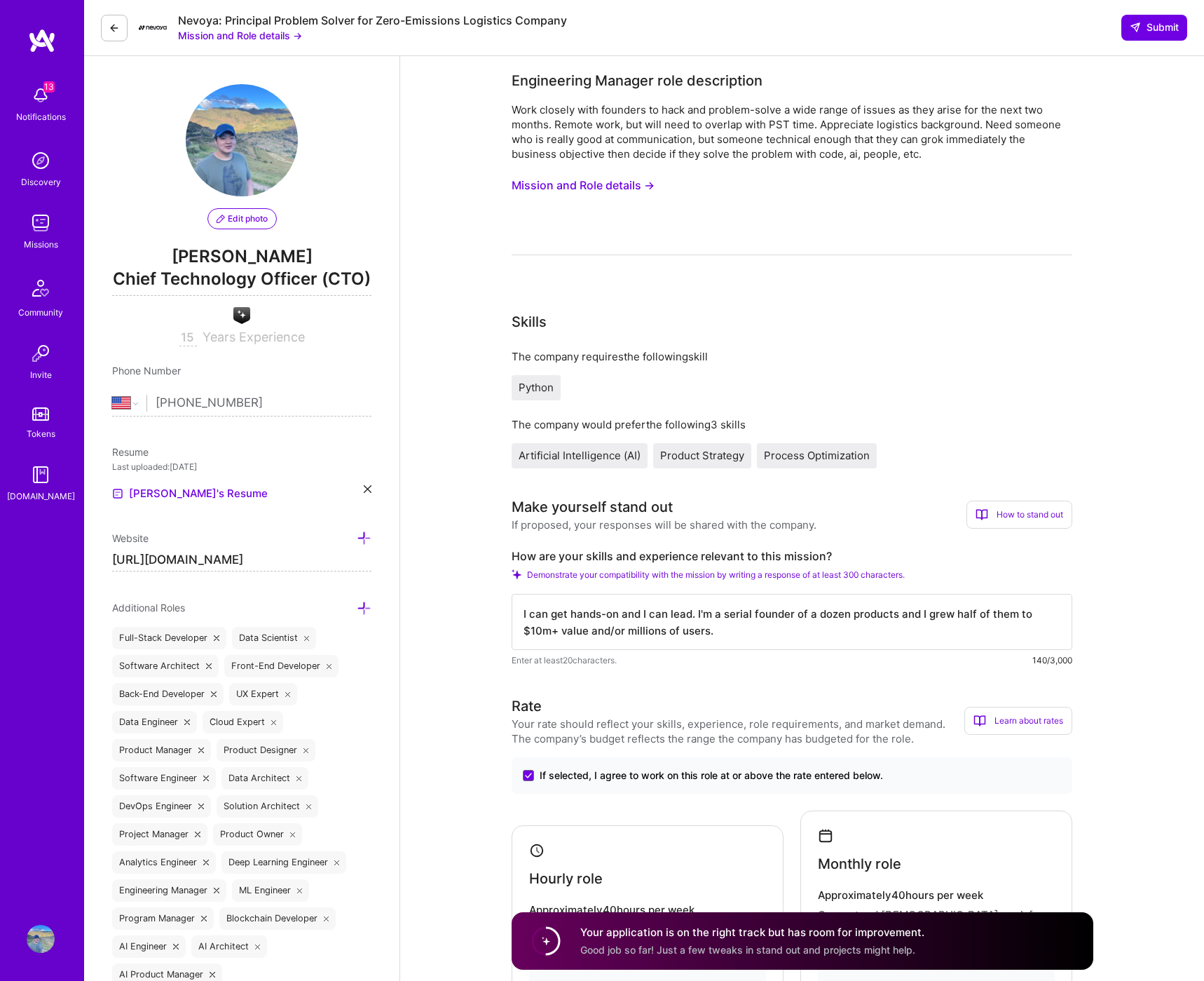
click at [618, 189] on button "Mission and Role details →" at bounding box center [583, 185] width 143 height 26
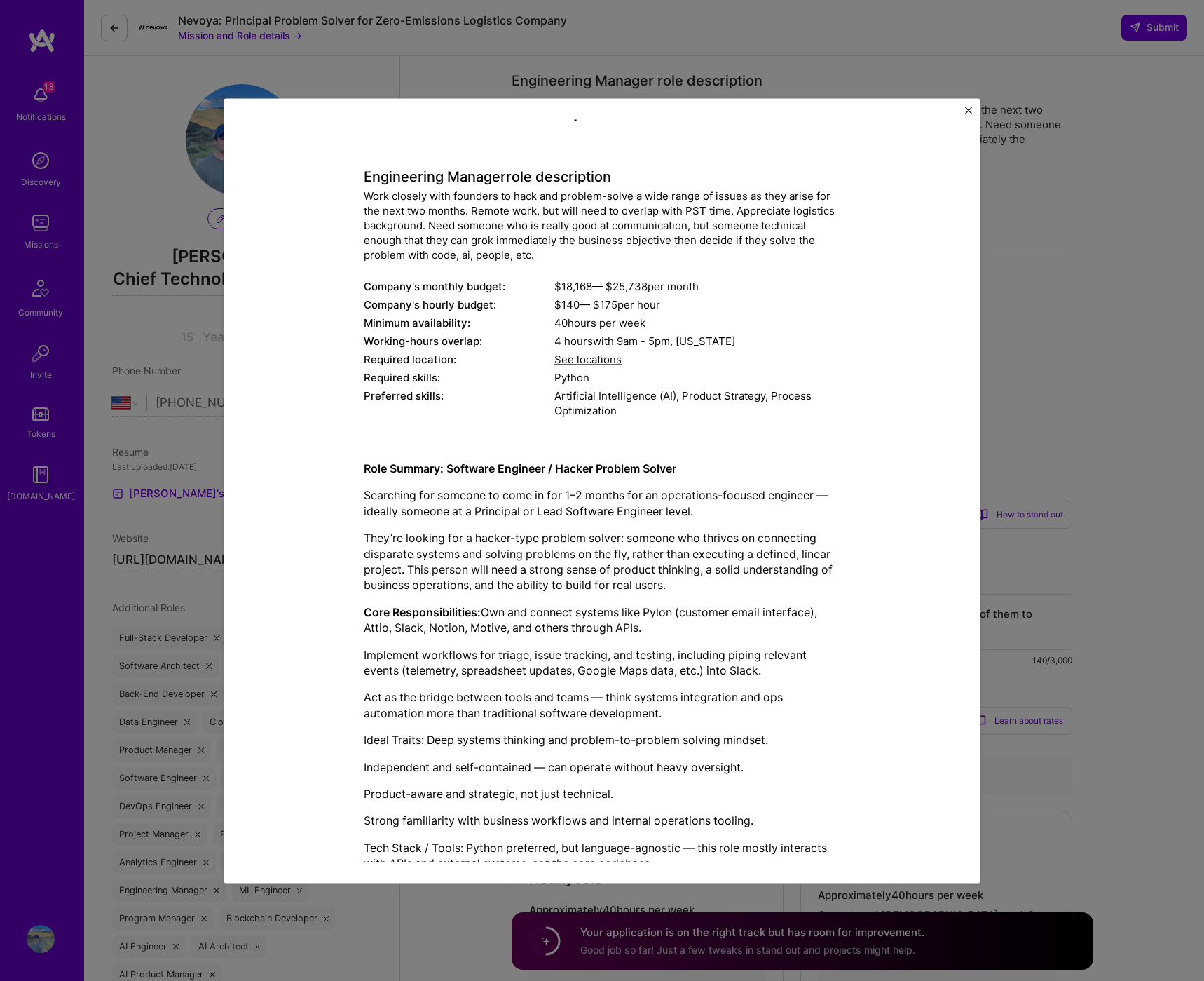
scroll to position [26, 0]
click at [1062, 384] on div "Mission Description and Role Details Engineering Manager role description Work …" at bounding box center [602, 490] width 1204 height 981
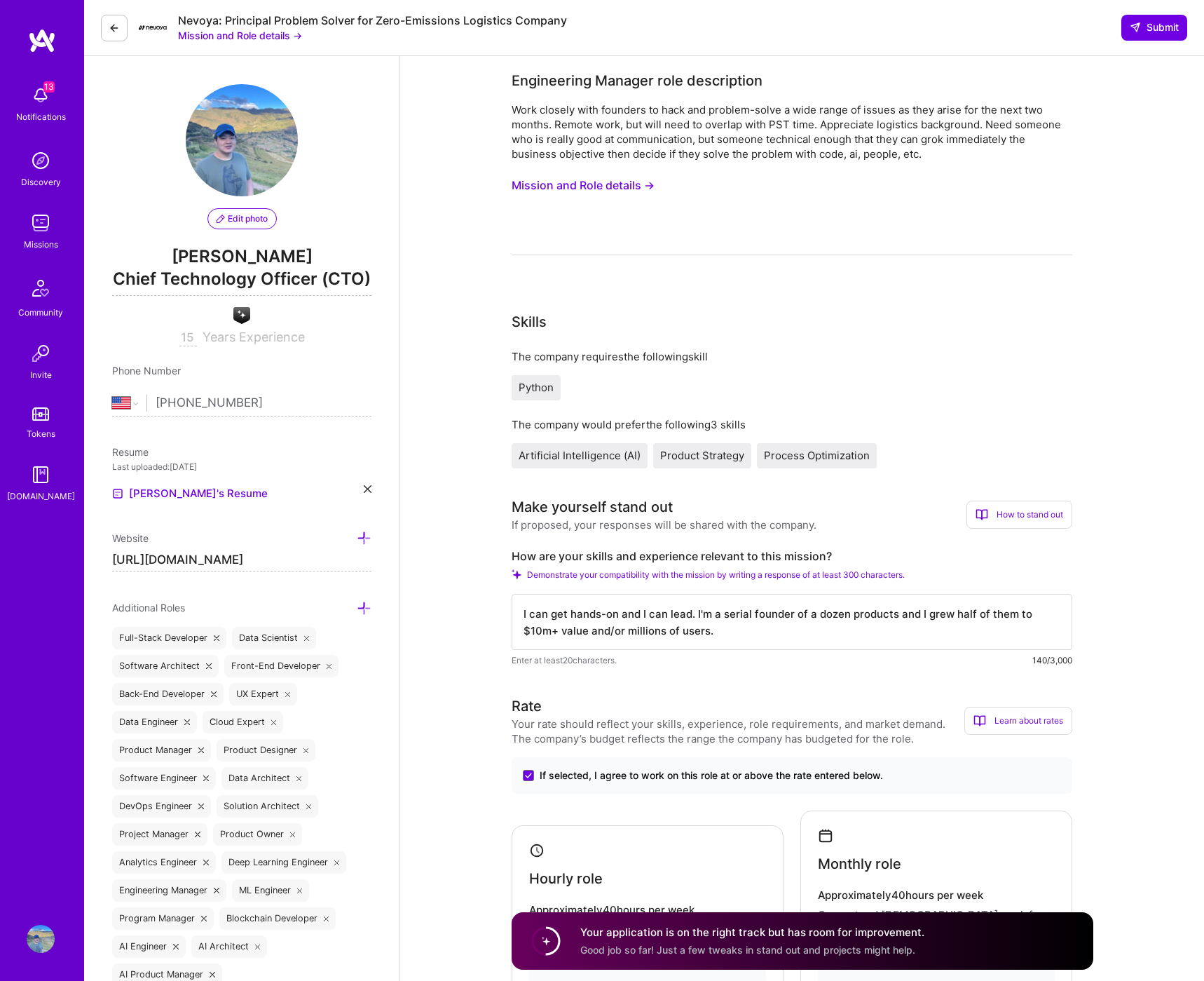
click at [707, 629] on textarea "I can get hands-on and I can lead. I'm a serial founder of a dozen products and…" at bounding box center [792, 622] width 561 height 56
click at [752, 629] on textarea "I can get hands-on and I can lead. I'm a serial founder of a dozen products and…" at bounding box center [792, 622] width 561 height 56
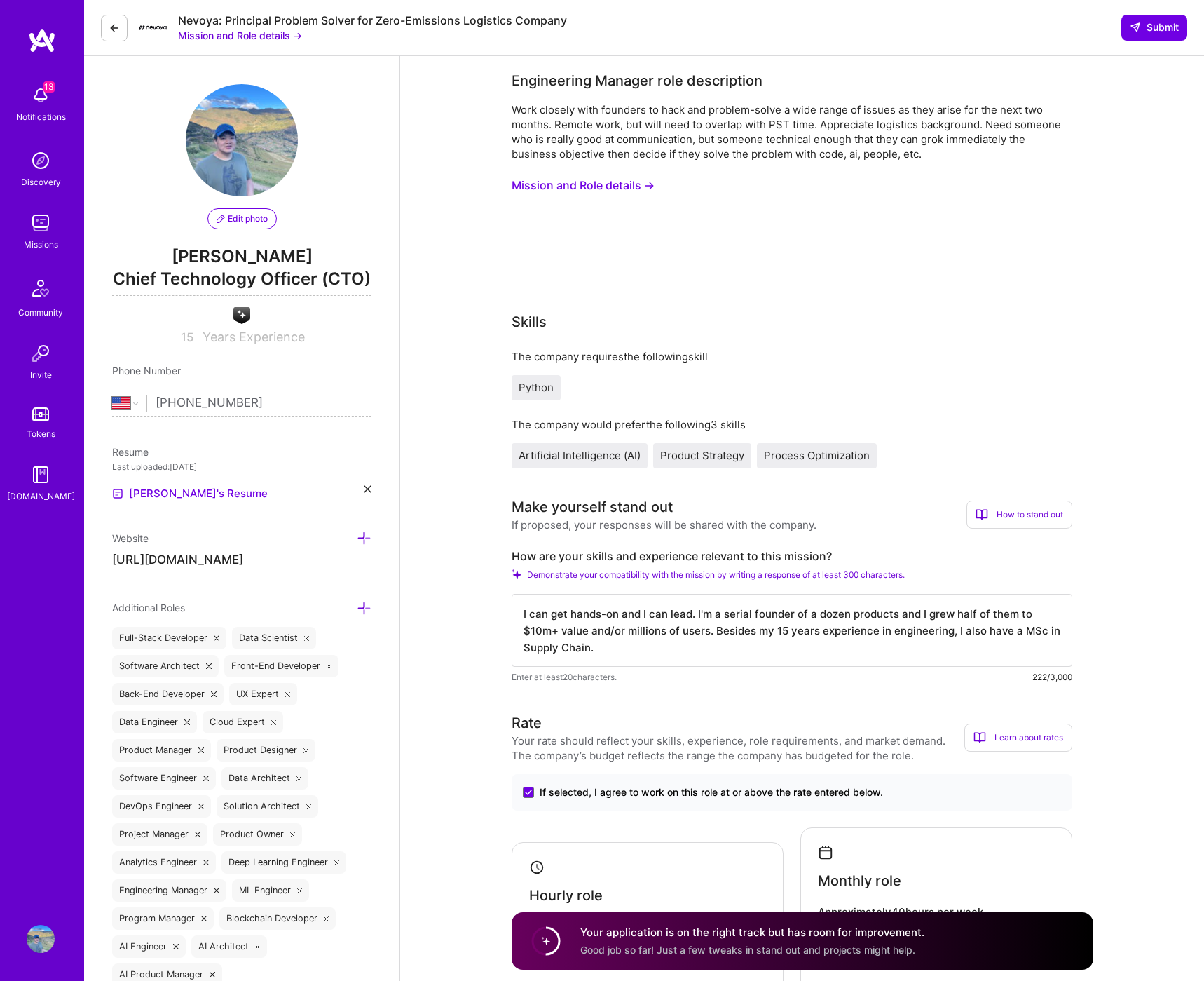
type textarea "I can get hands-on and I can lead. I'm a serial founder of a dozen products and…"
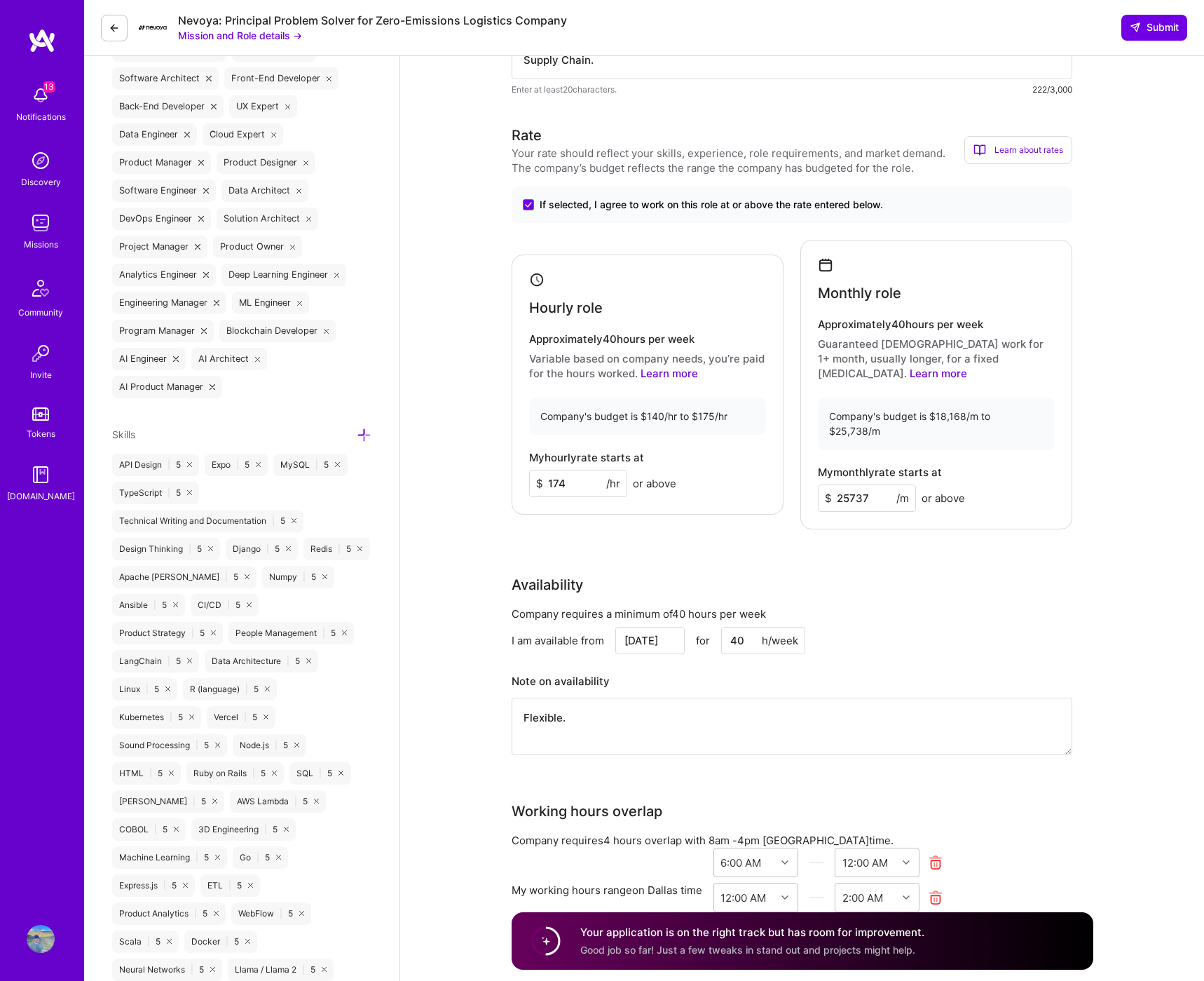
scroll to position [104, 0]
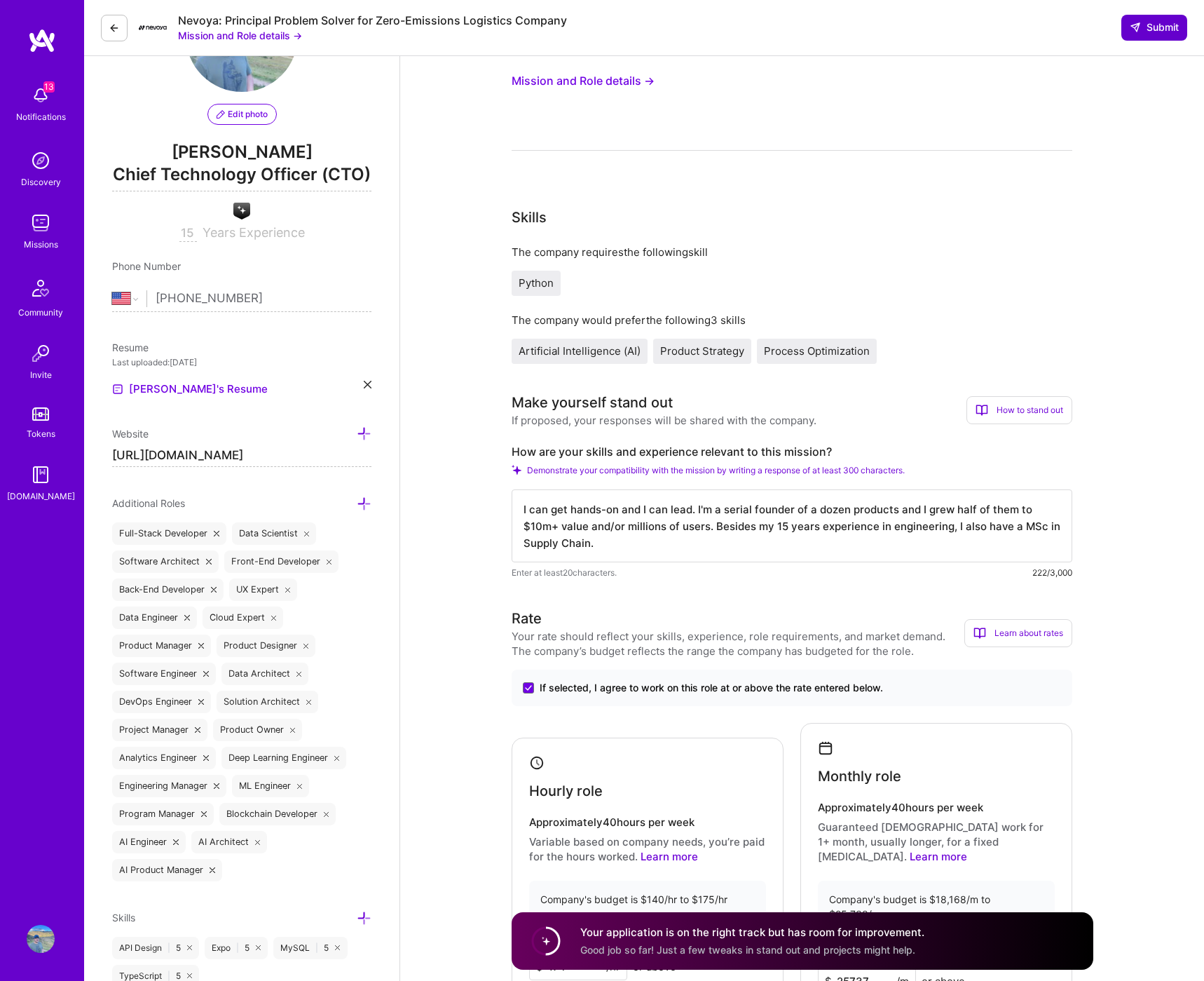
click at [1160, 30] on span "Submit" at bounding box center [1154, 27] width 49 height 14
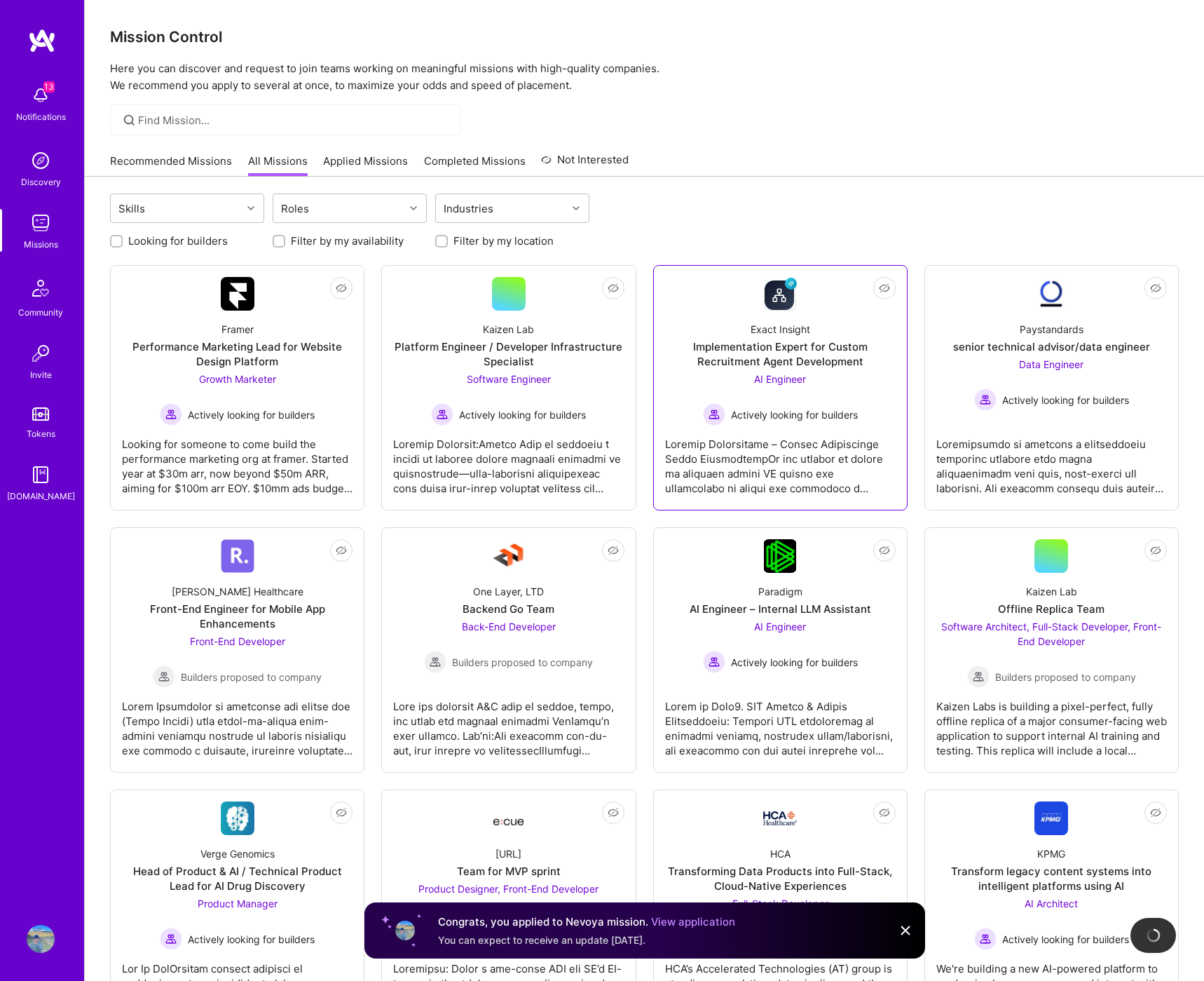
click at [835, 442] on div at bounding box center [780, 461] width 231 height 70
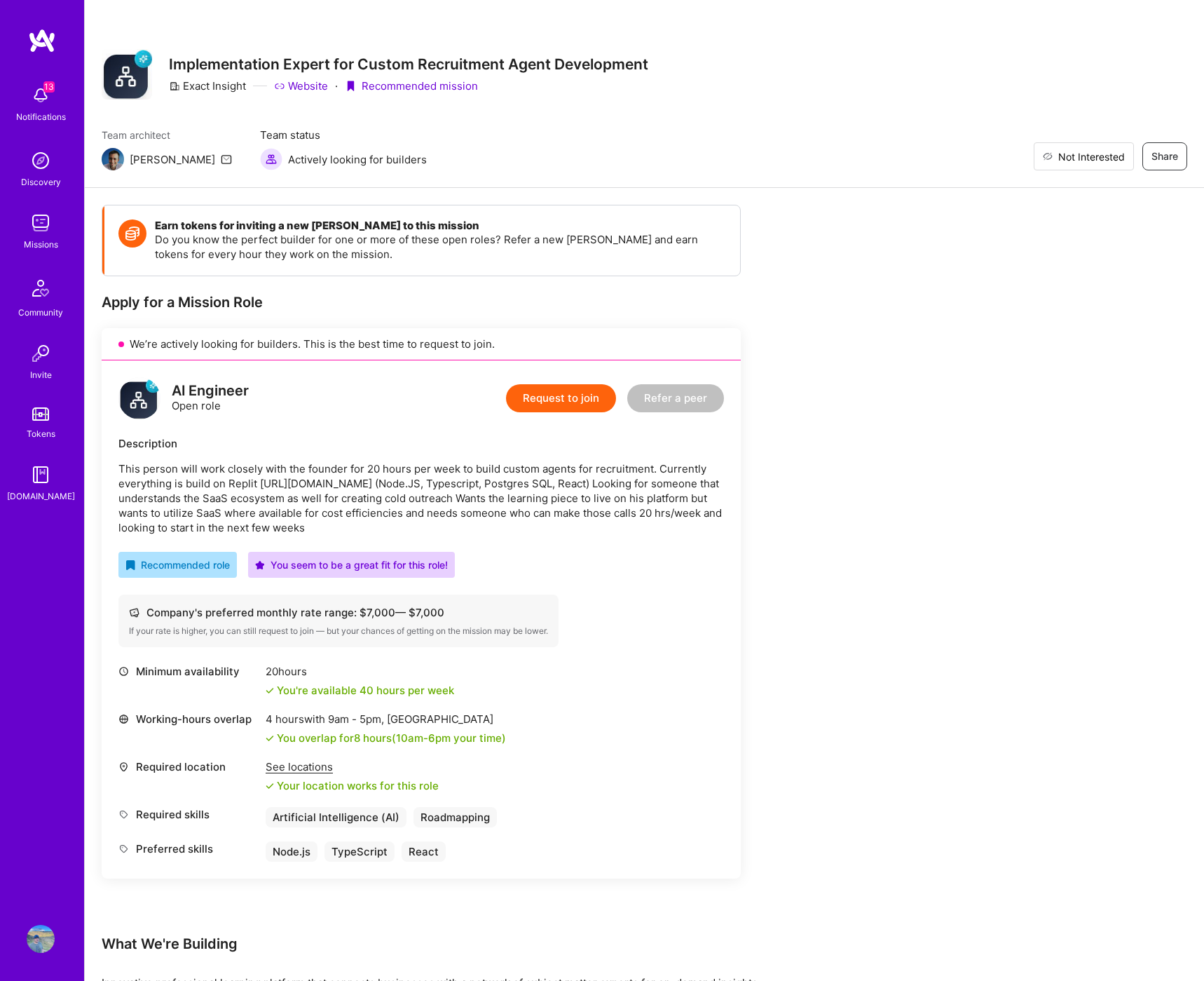
click at [1100, 164] on button "Not Interested" at bounding box center [1084, 156] width 100 height 28
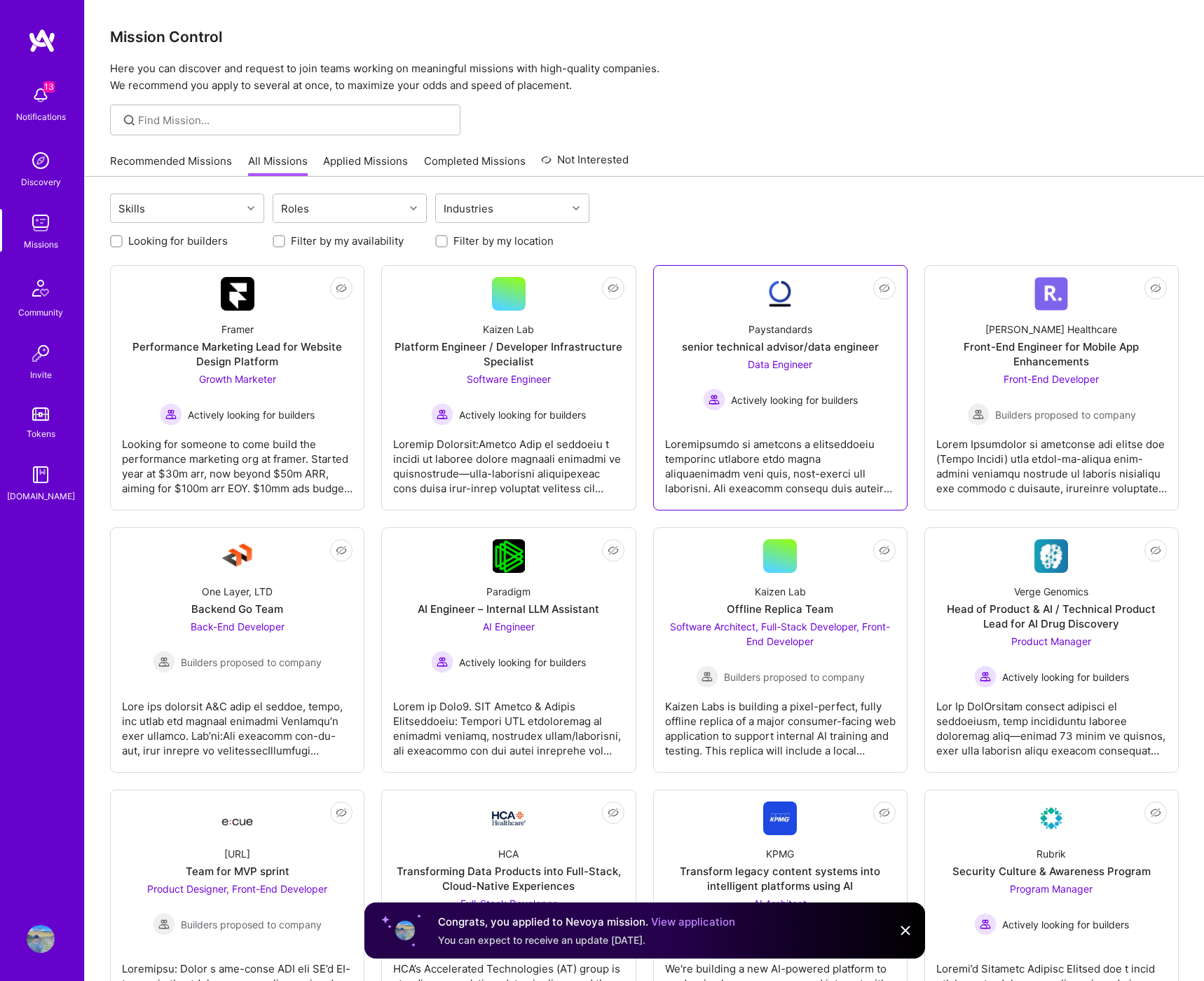
click at [1055, 287] on img at bounding box center [1051, 294] width 34 height 34
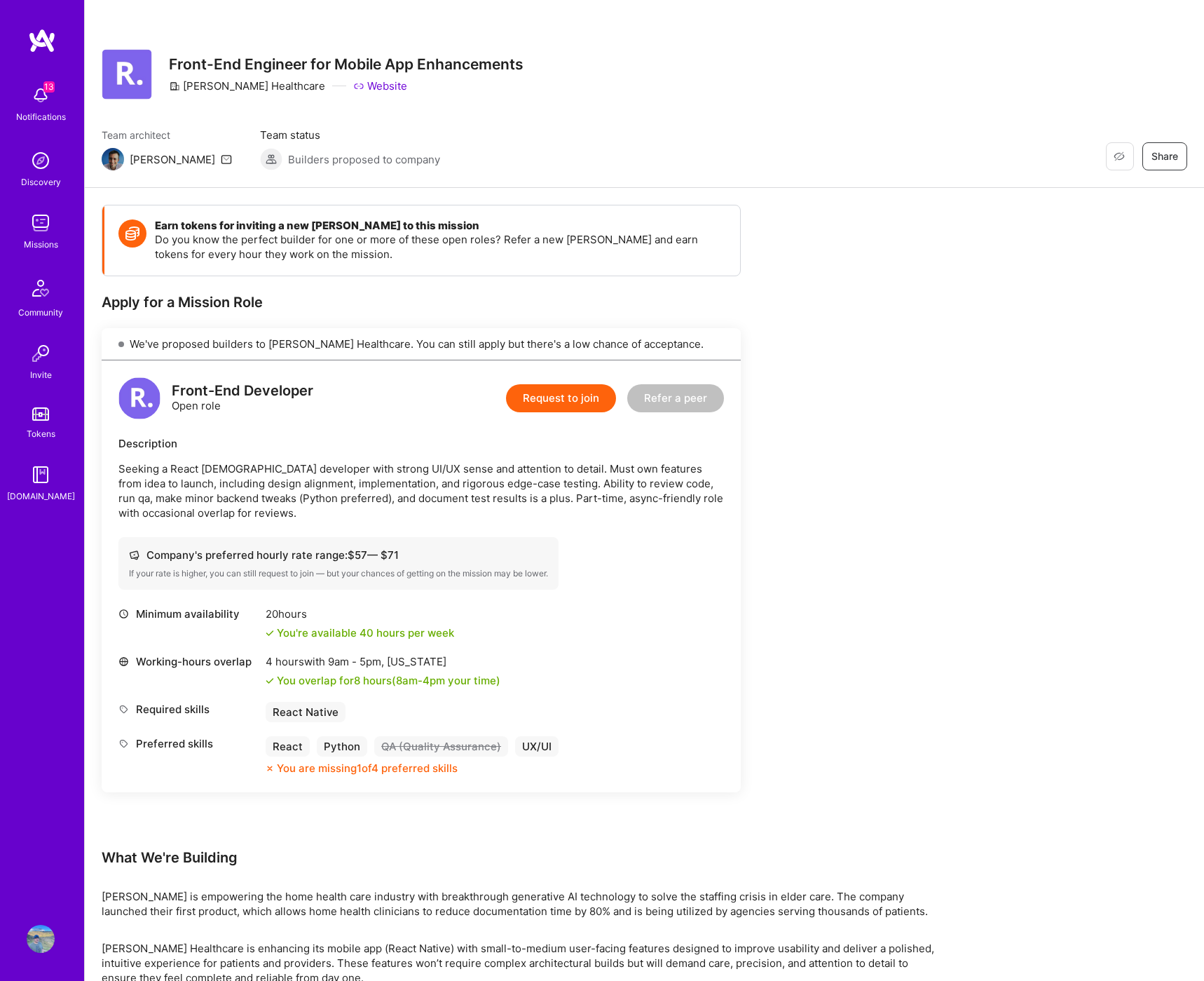
scroll to position [1, 0]
click at [1122, 153] on span "Not Interested" at bounding box center [1091, 156] width 66 height 15
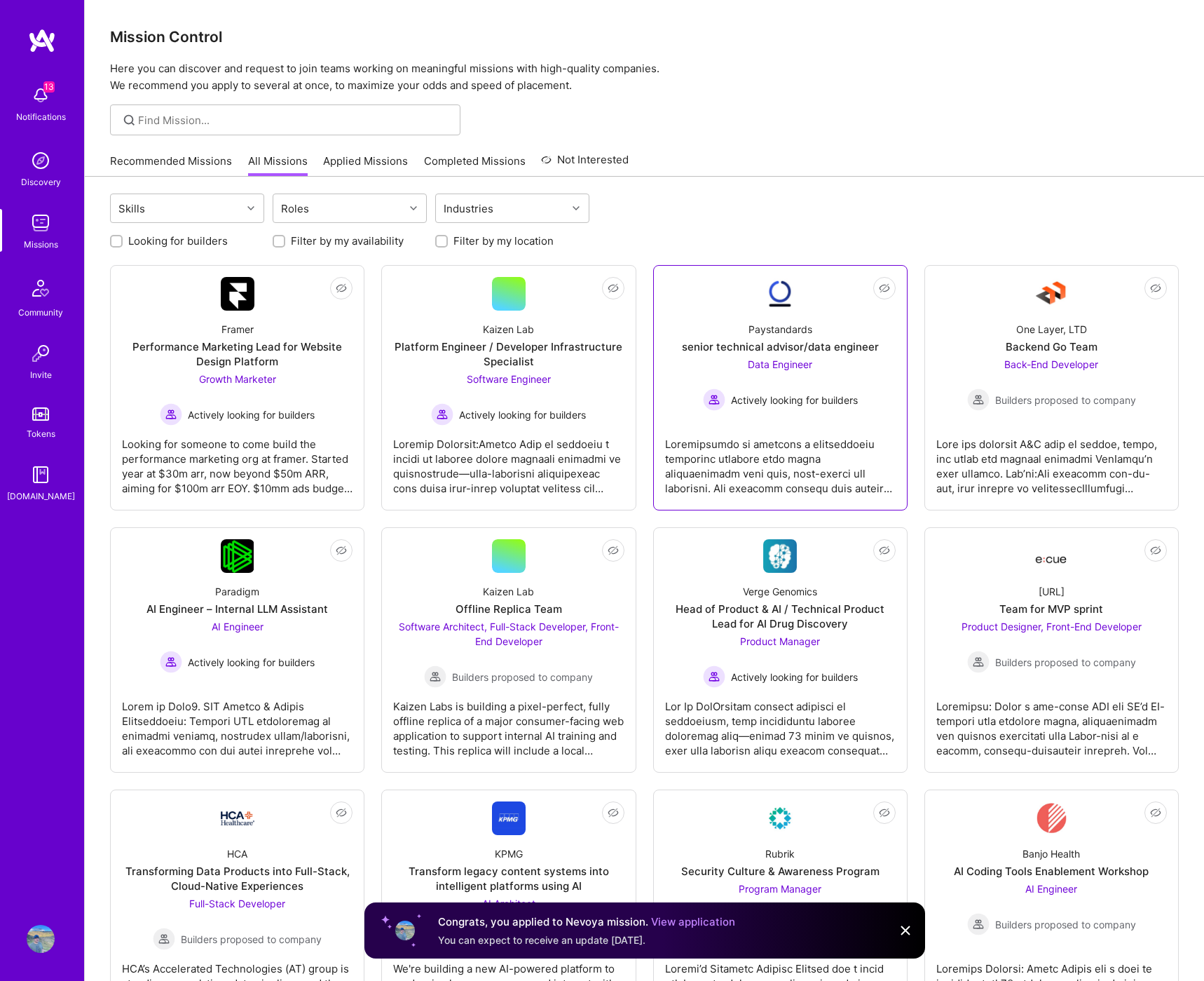
click at [803, 399] on span "Actively looking for builders" at bounding box center [795, 399] width 127 height 15
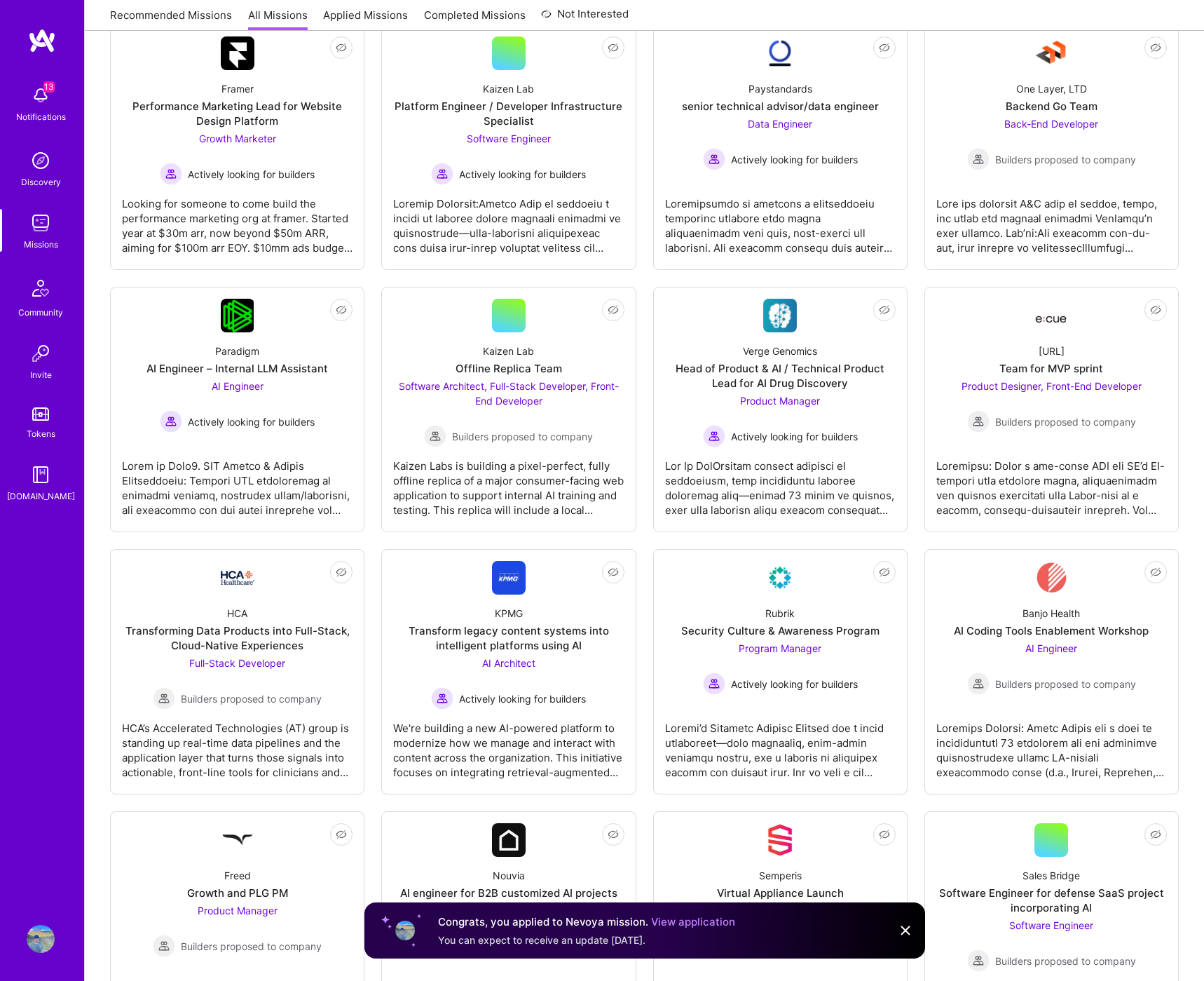
scroll to position [241, 0]
click at [484, 464] on div "Kaizen Labs is building a pixel-perfect, fully offline replica of a major consu…" at bounding box center [508, 481] width 231 height 70
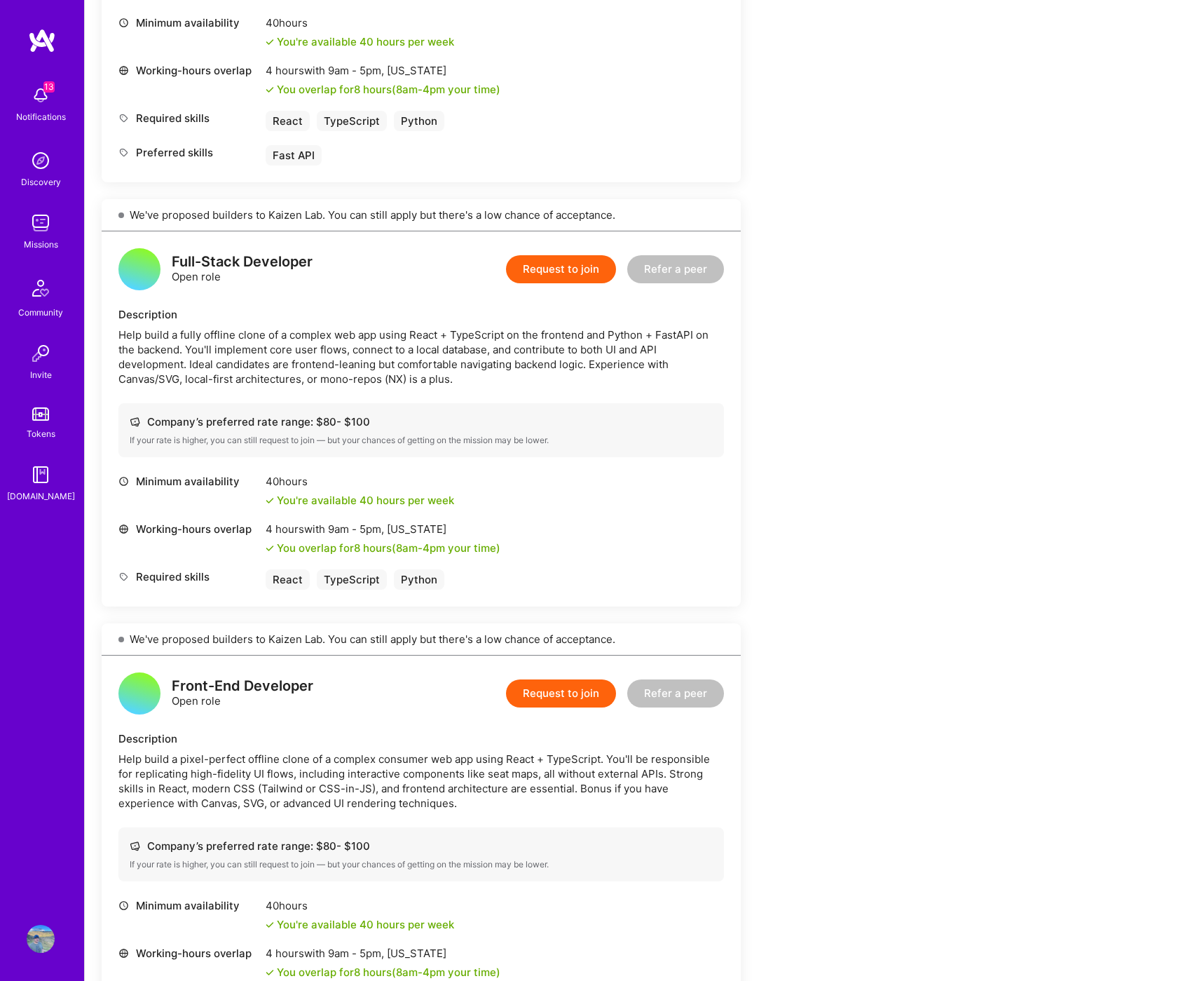
scroll to position [1009, 0]
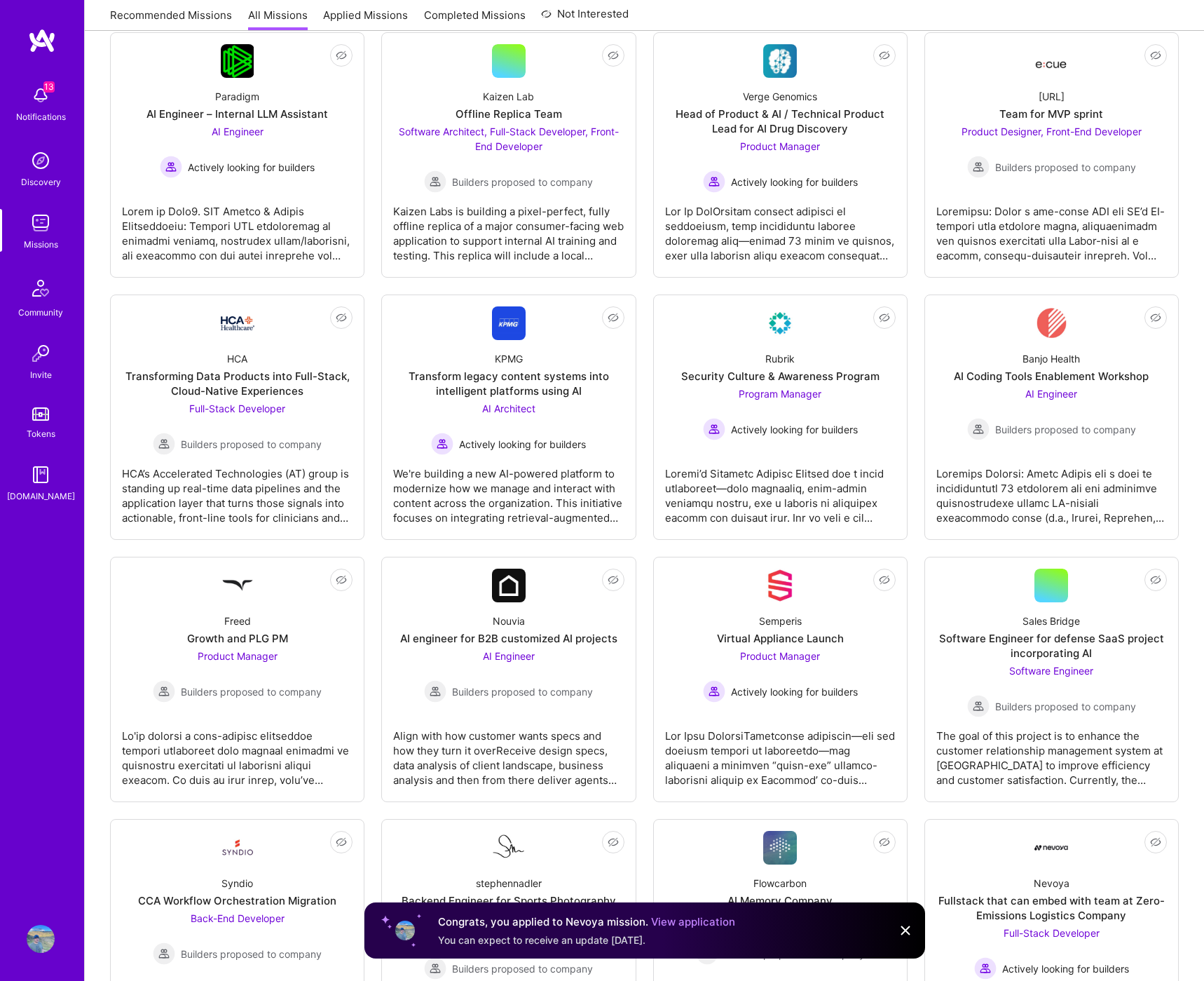
scroll to position [514, 0]
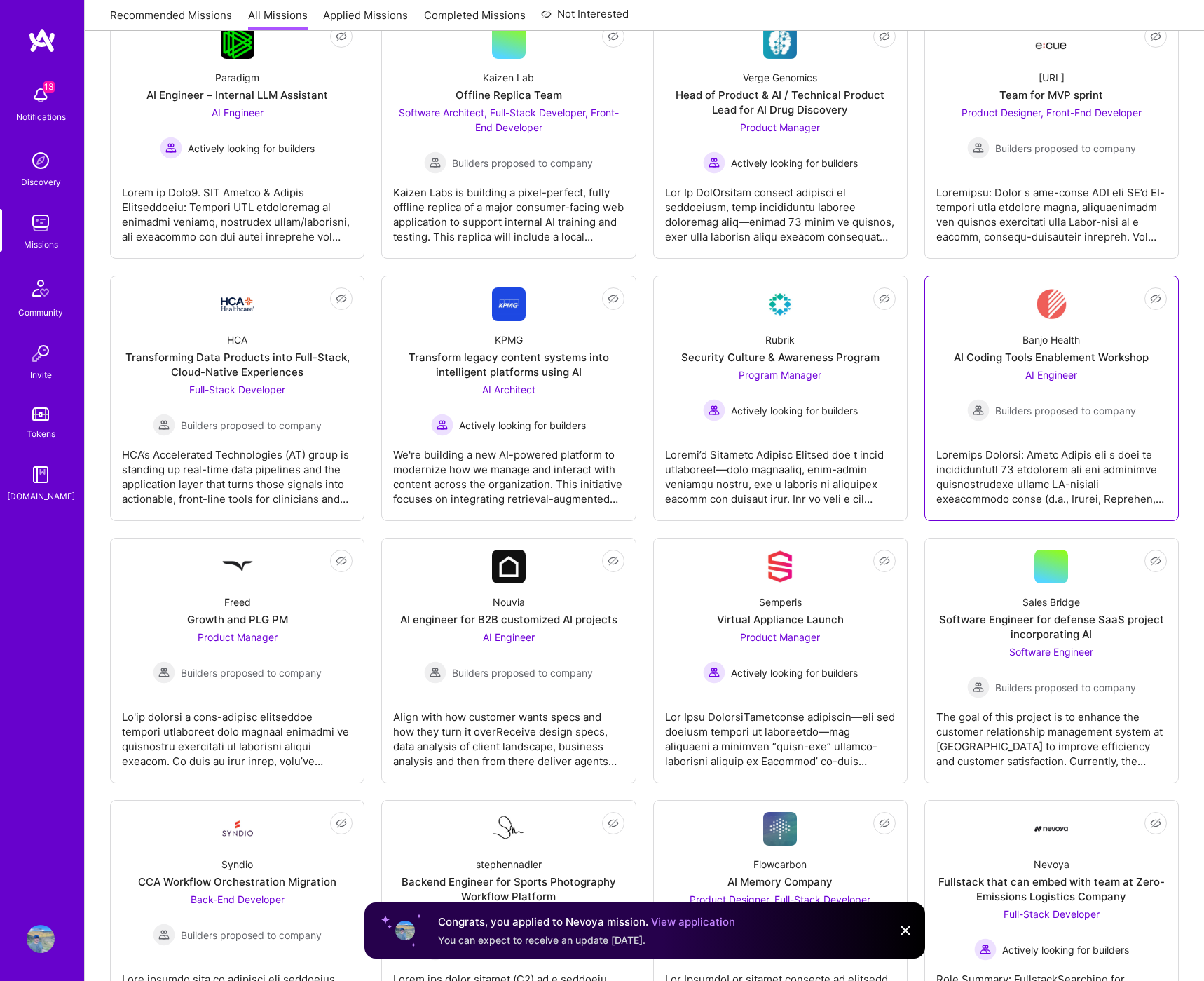
click at [978, 450] on div at bounding box center [1052, 471] width 231 height 70
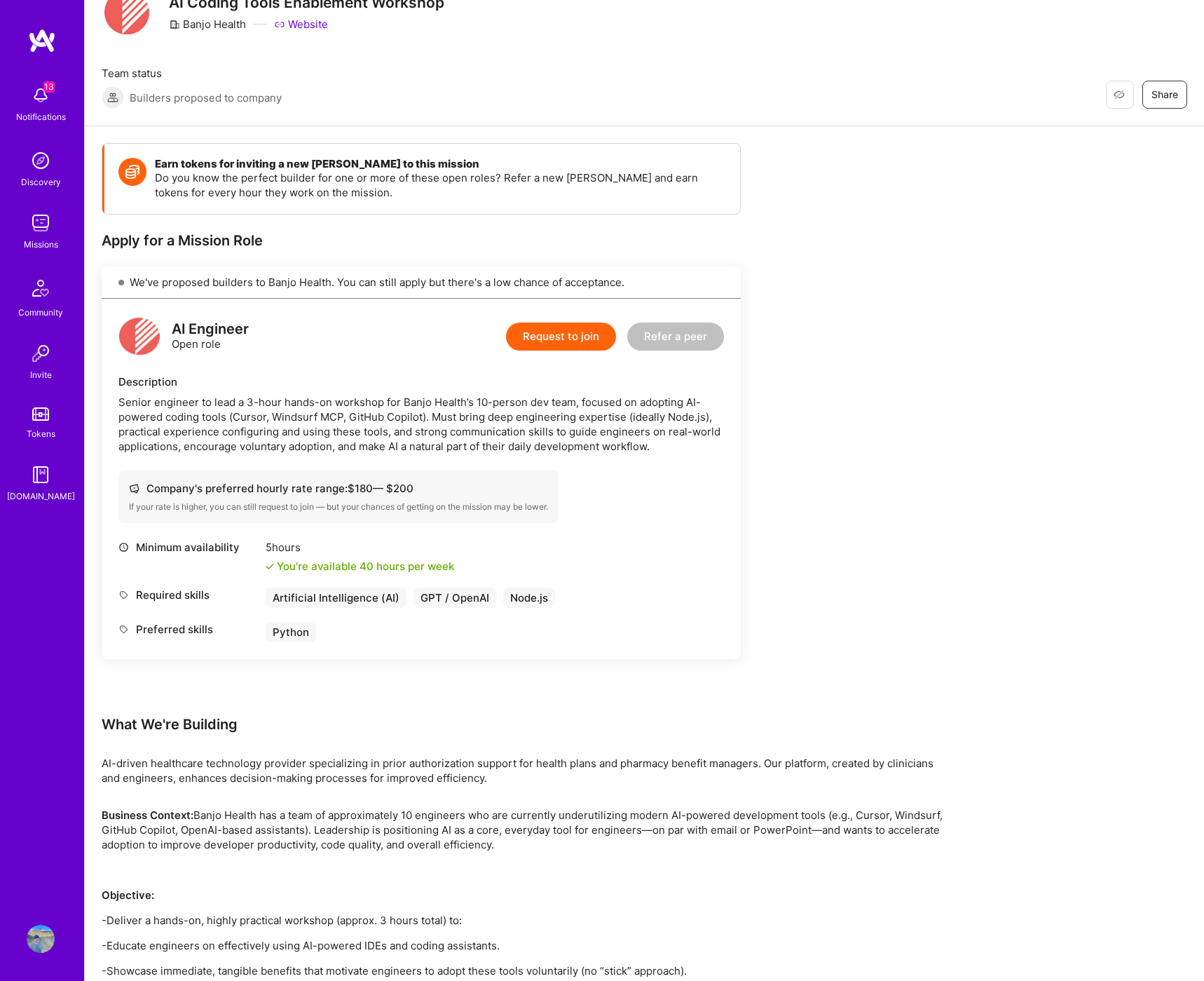
scroll to position [65, 0]
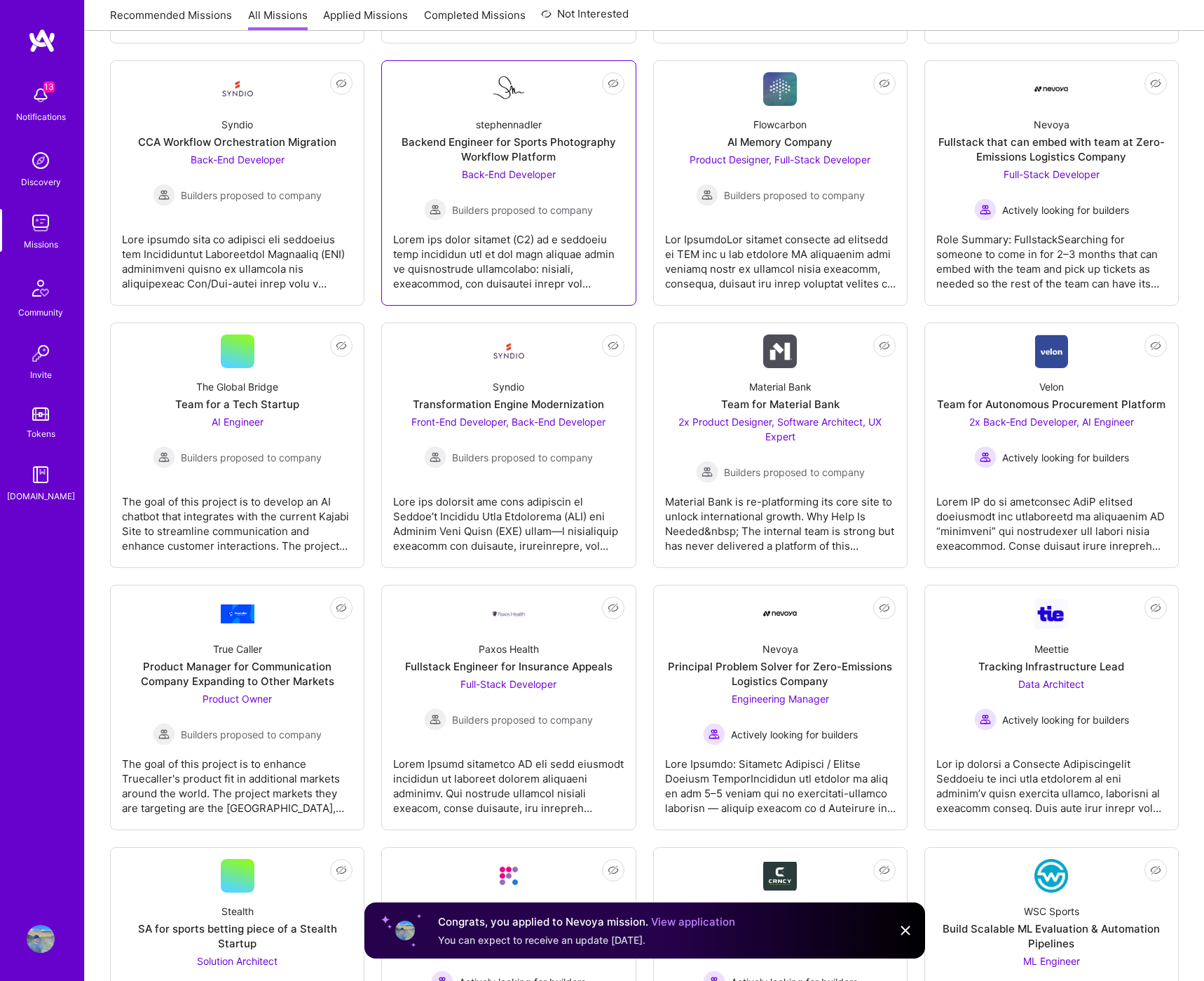
scroll to position [1255, 0]
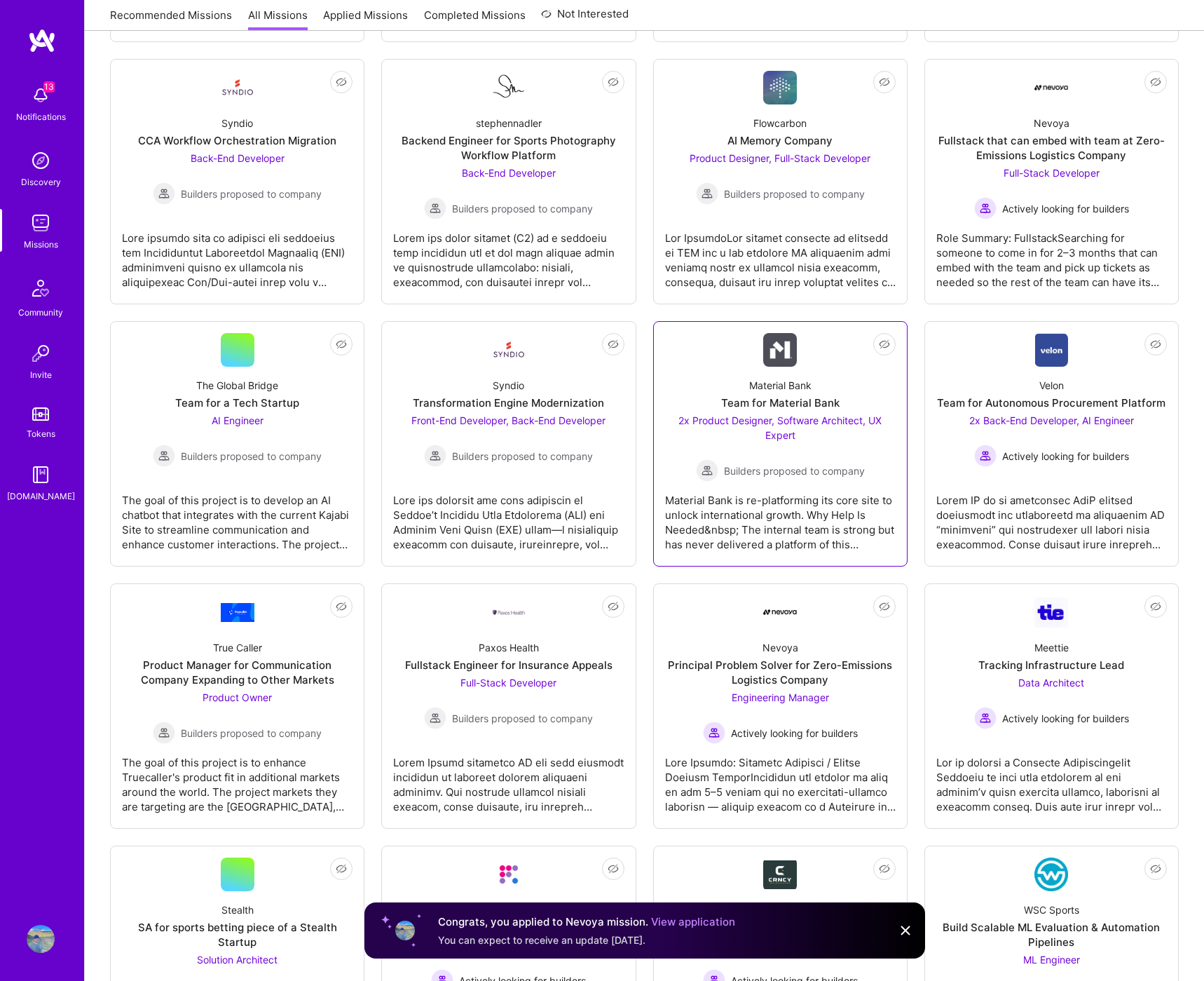
click at [833, 476] on span "Builders proposed to company" at bounding box center [794, 470] width 141 height 15
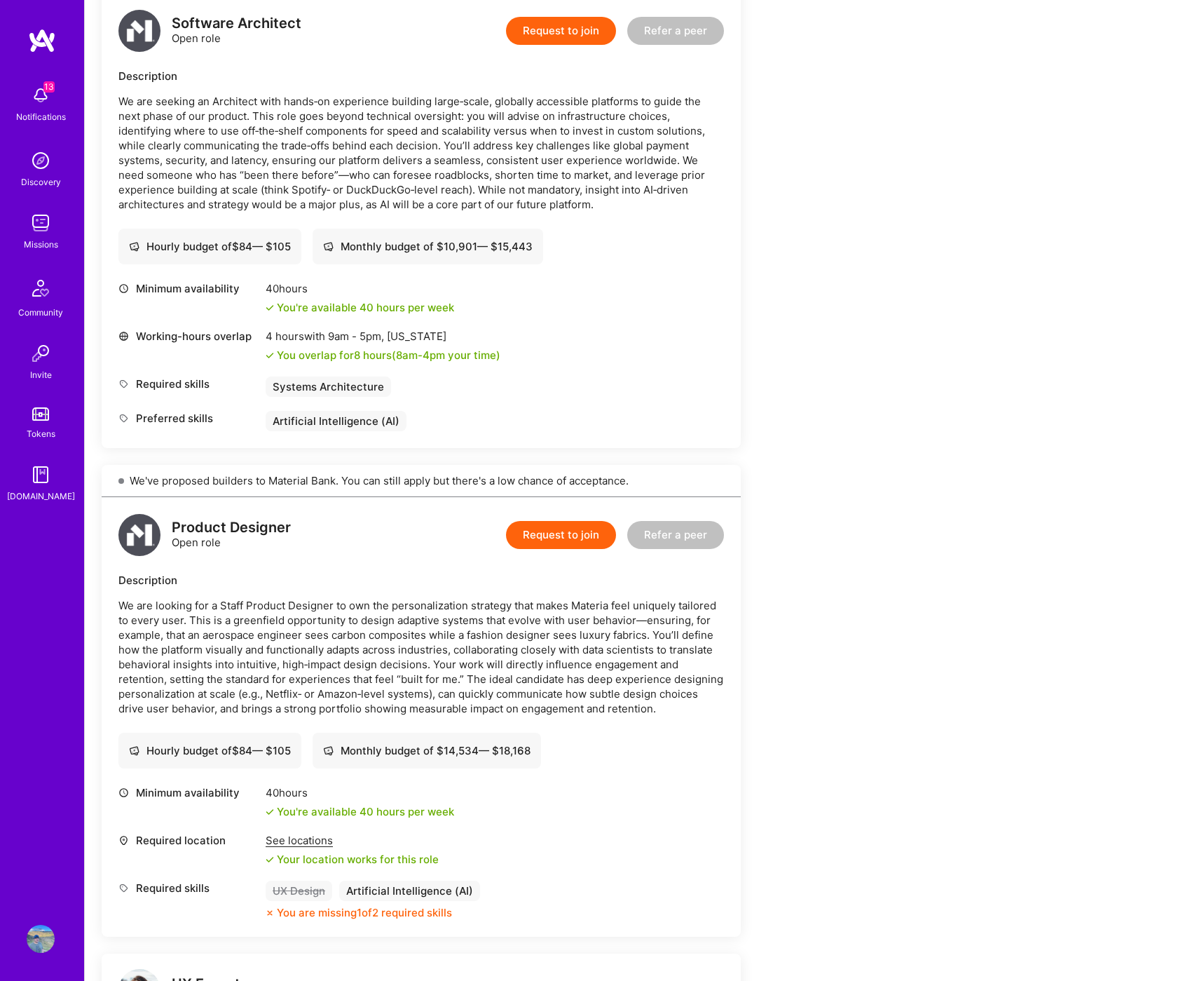
scroll to position [910, 0]
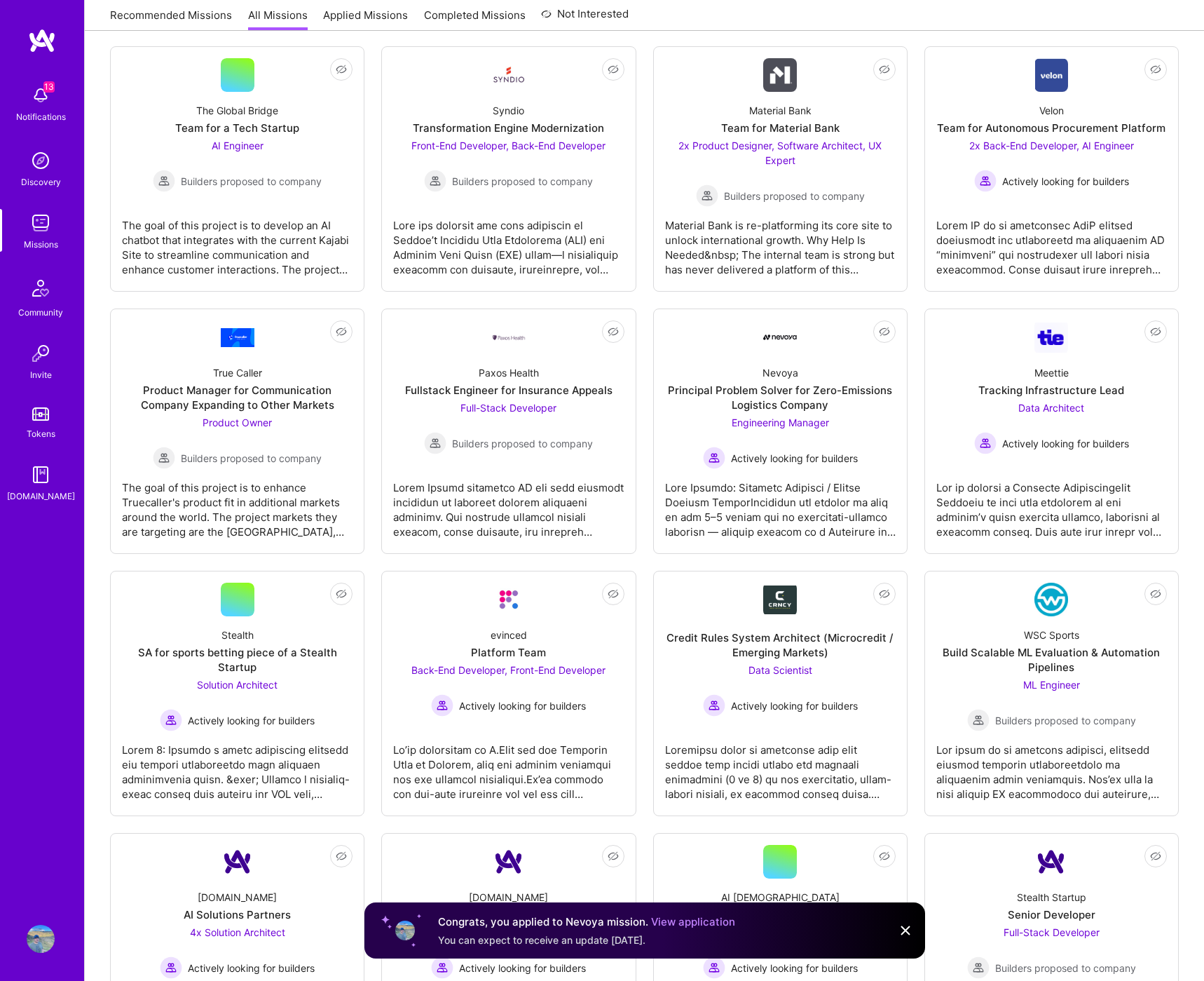
scroll to position [1546, 0]
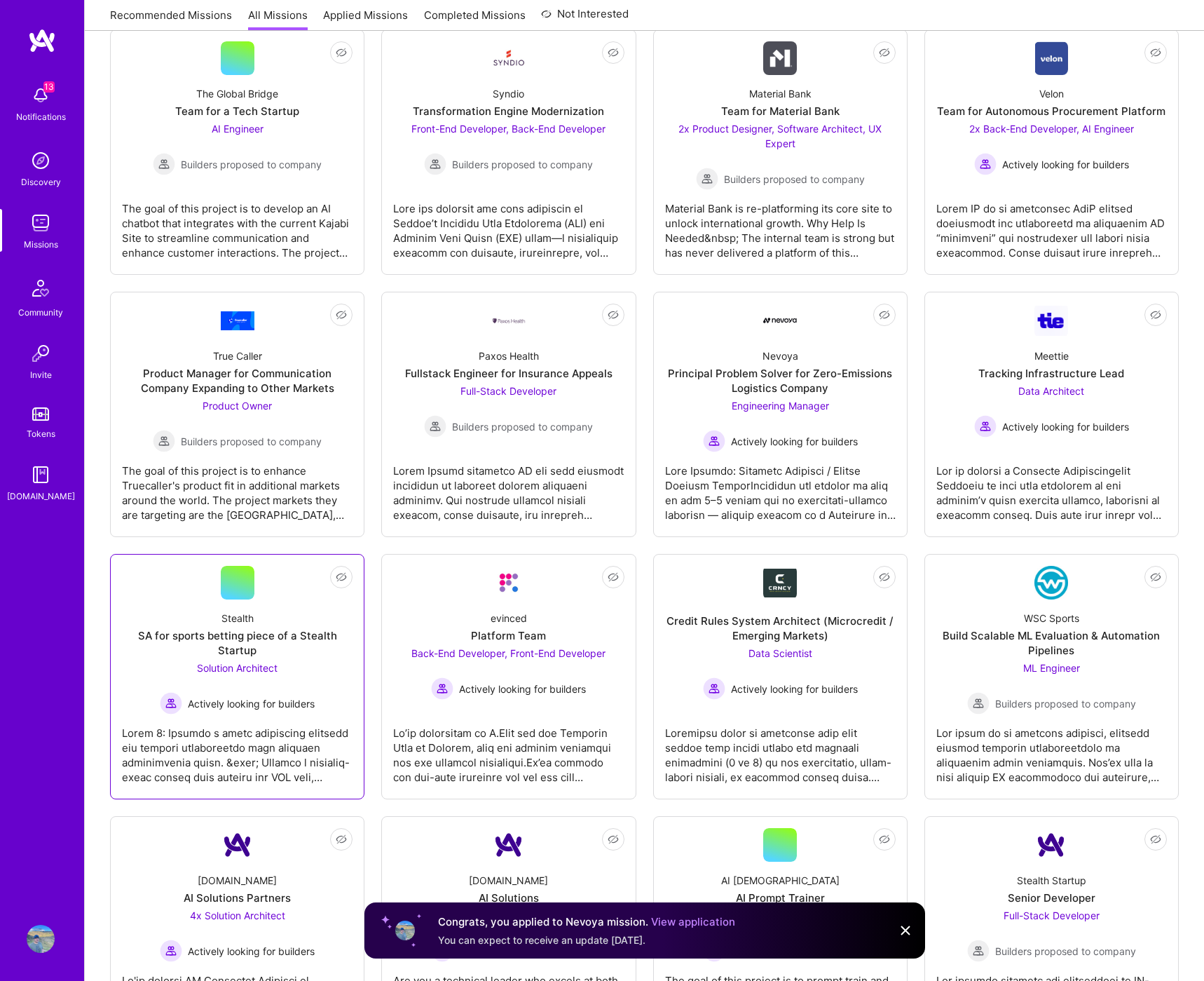
click at [305, 719] on div at bounding box center [237, 750] width 231 height 70
